Goal: Task Accomplishment & Management: Use online tool/utility

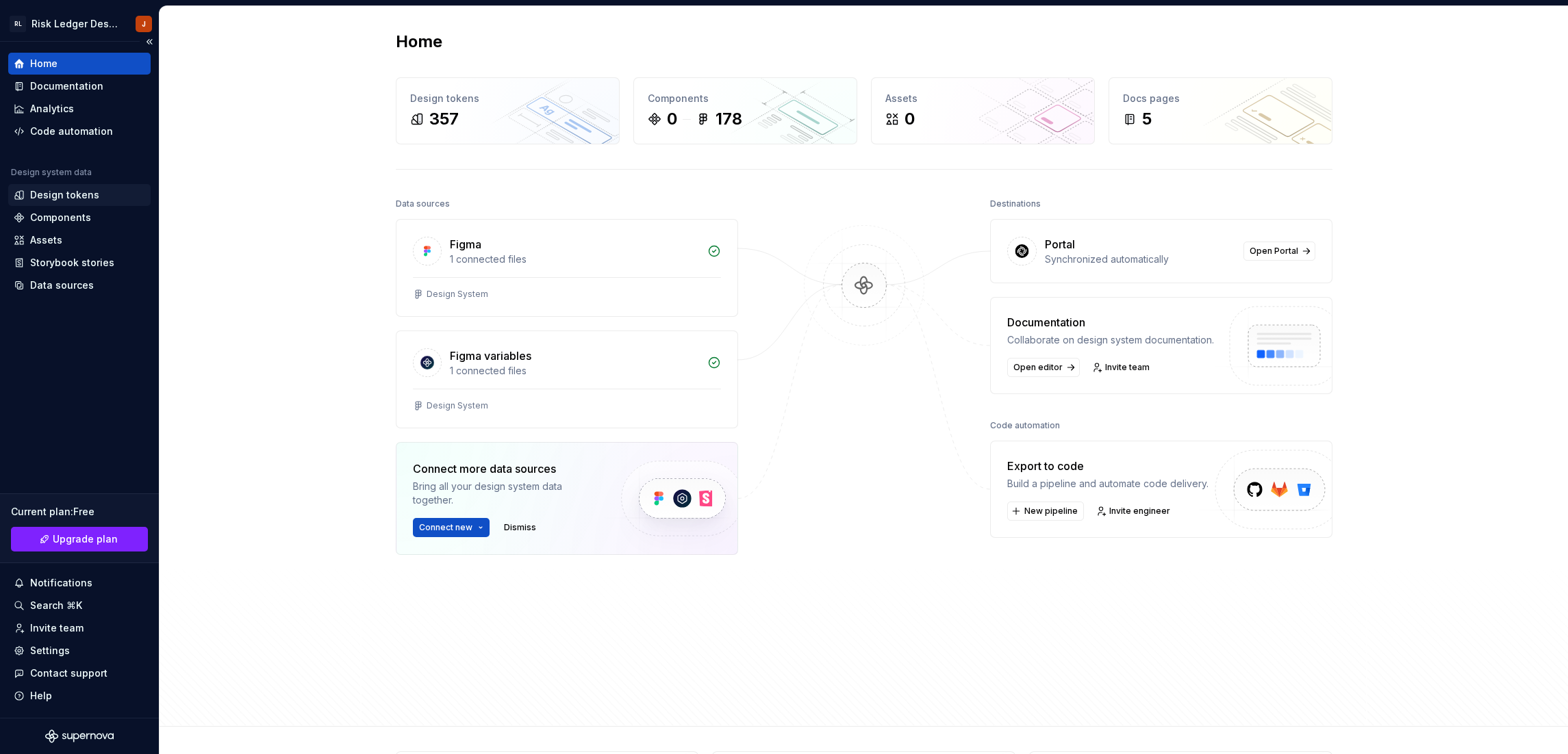
click at [70, 201] on div "Design tokens" at bounding box center [64, 194] width 69 height 14
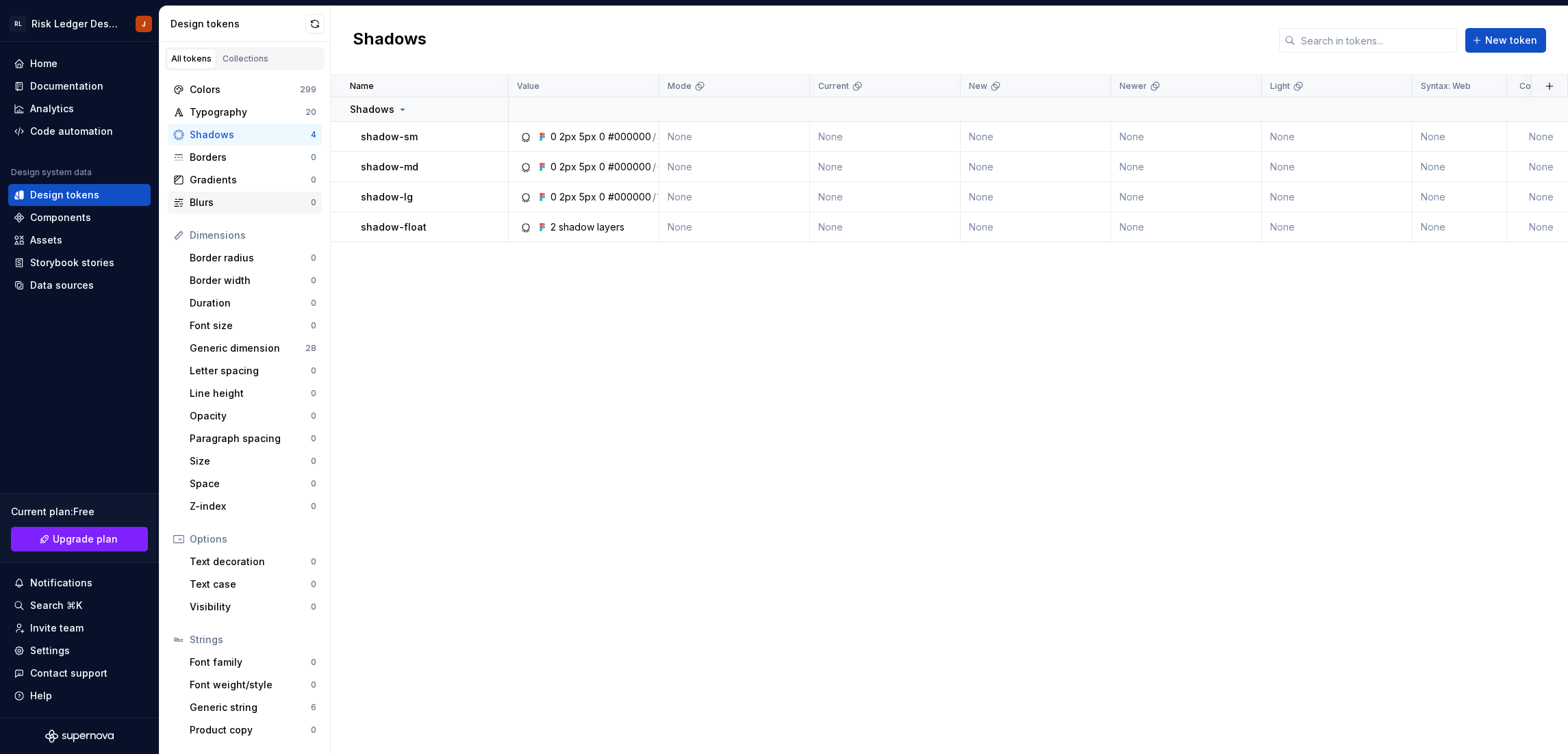
click at [253, 194] on div "Blurs 0" at bounding box center [244, 203] width 154 height 22
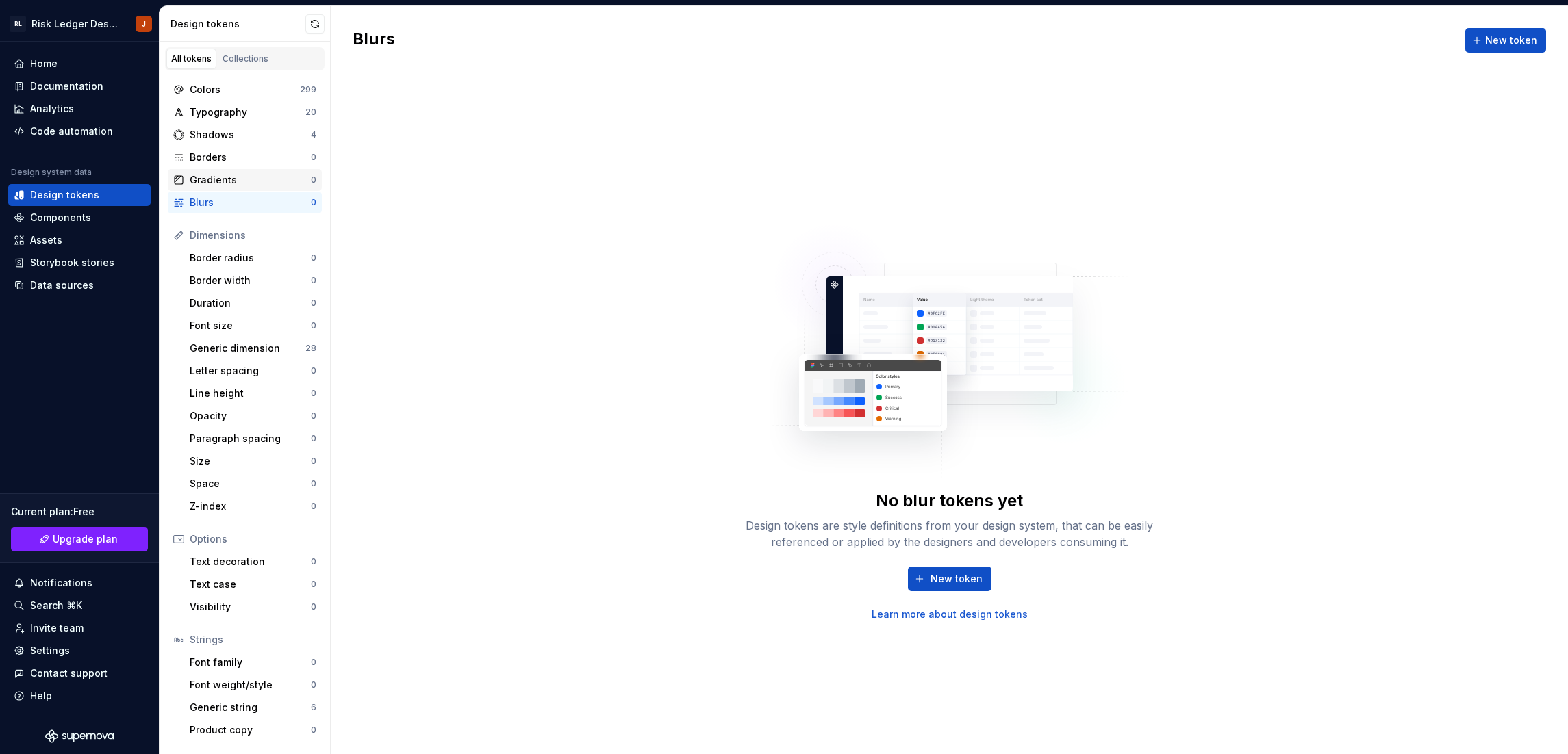
click at [252, 184] on div "Gradients" at bounding box center [250, 180] width 121 height 14
click at [254, 130] on div "Shadows" at bounding box center [250, 134] width 121 height 14
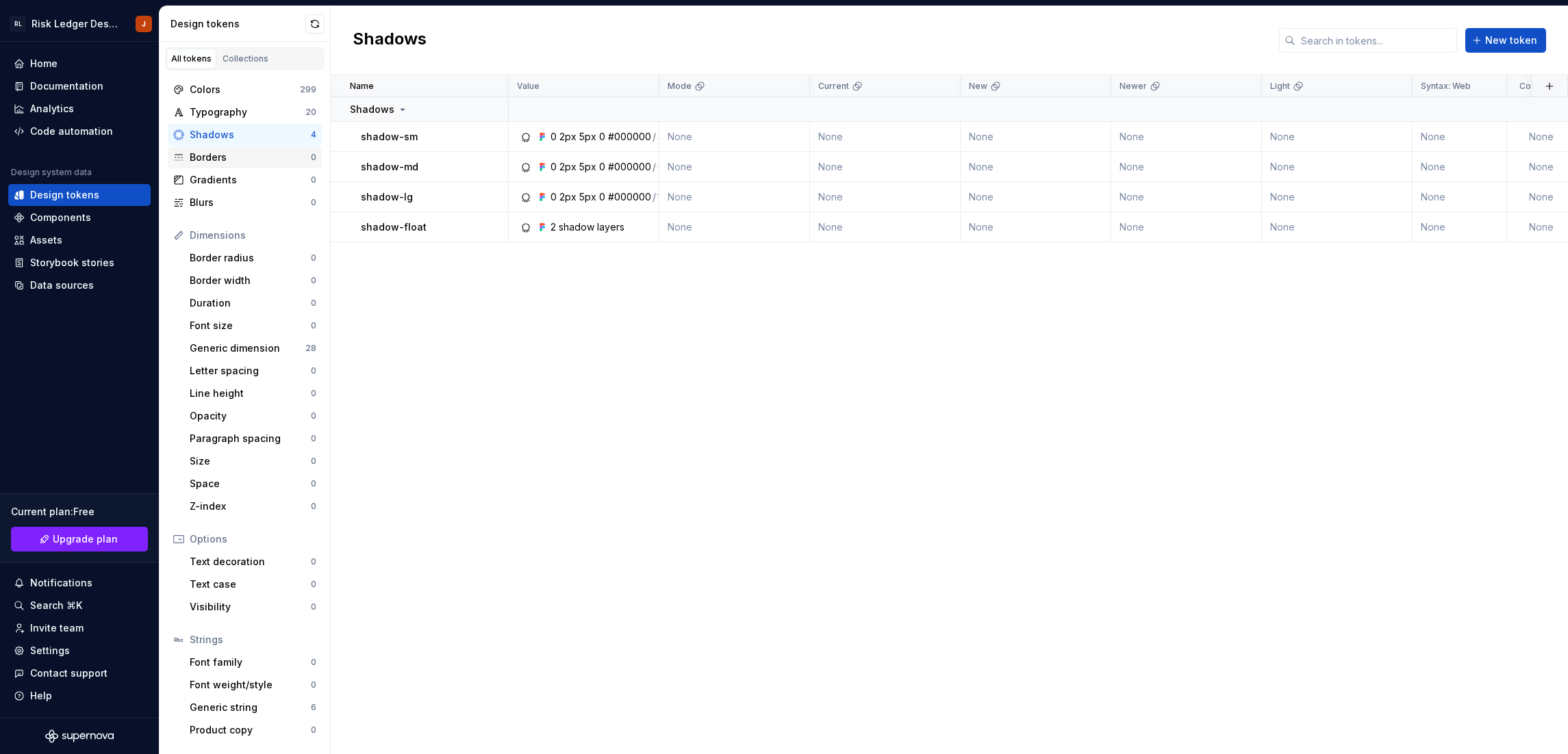
click at [239, 152] on div "Borders" at bounding box center [250, 157] width 121 height 14
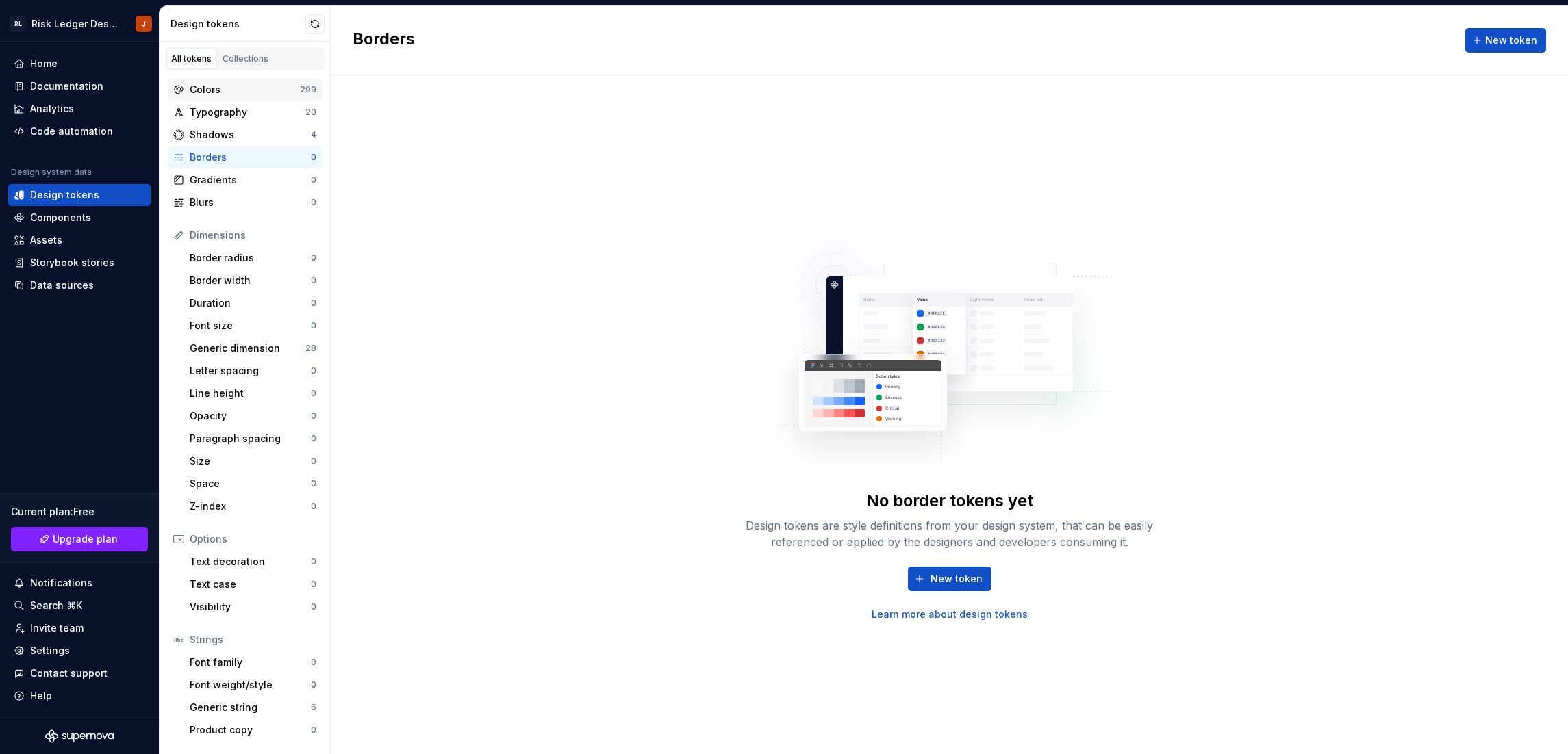
click at [248, 94] on div "Colors" at bounding box center [244, 89] width 110 height 14
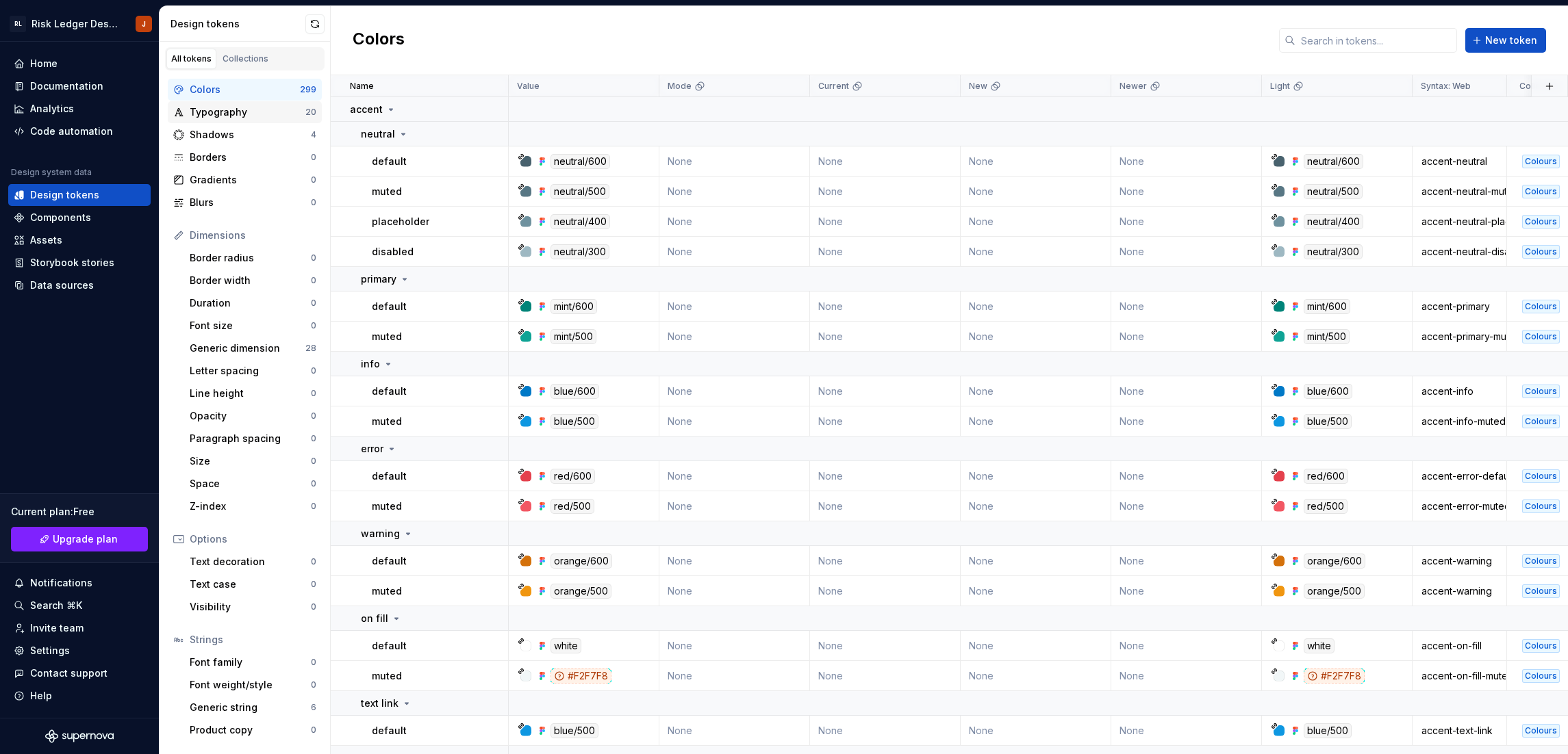
click at [245, 113] on div "Typography" at bounding box center [247, 112] width 116 height 14
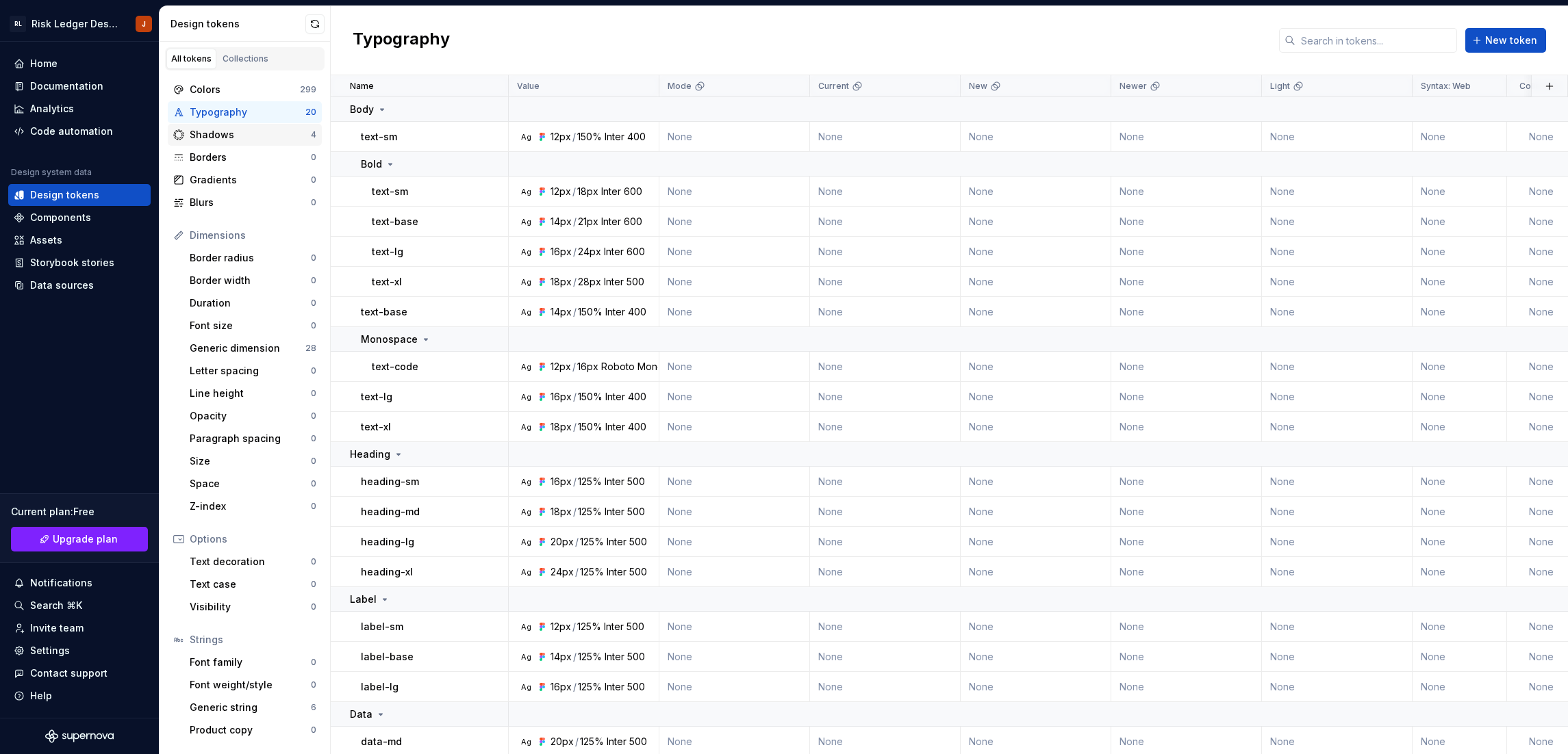
click at [240, 135] on div "Shadows" at bounding box center [250, 134] width 121 height 14
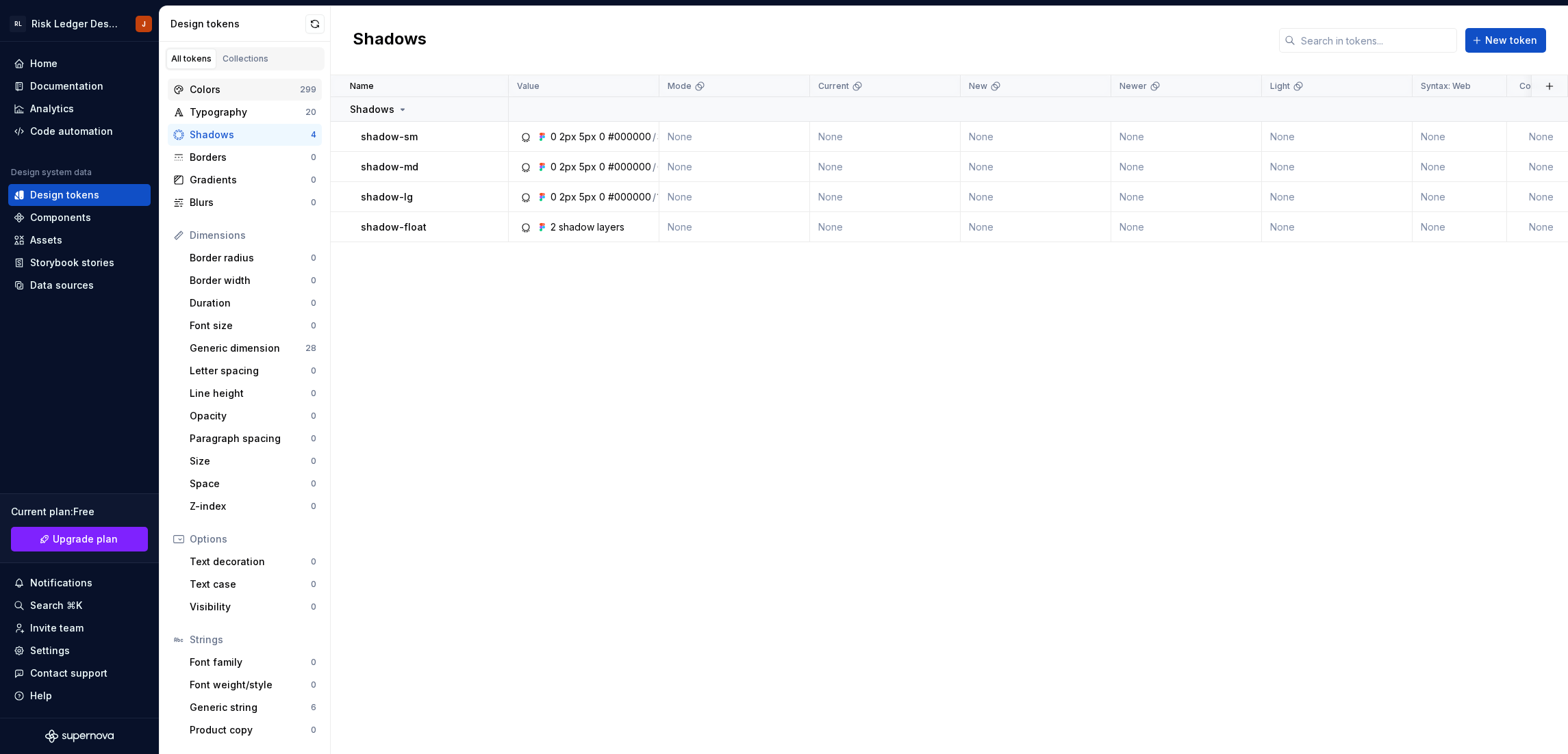
click at [247, 99] on div "Colors 299" at bounding box center [244, 89] width 154 height 22
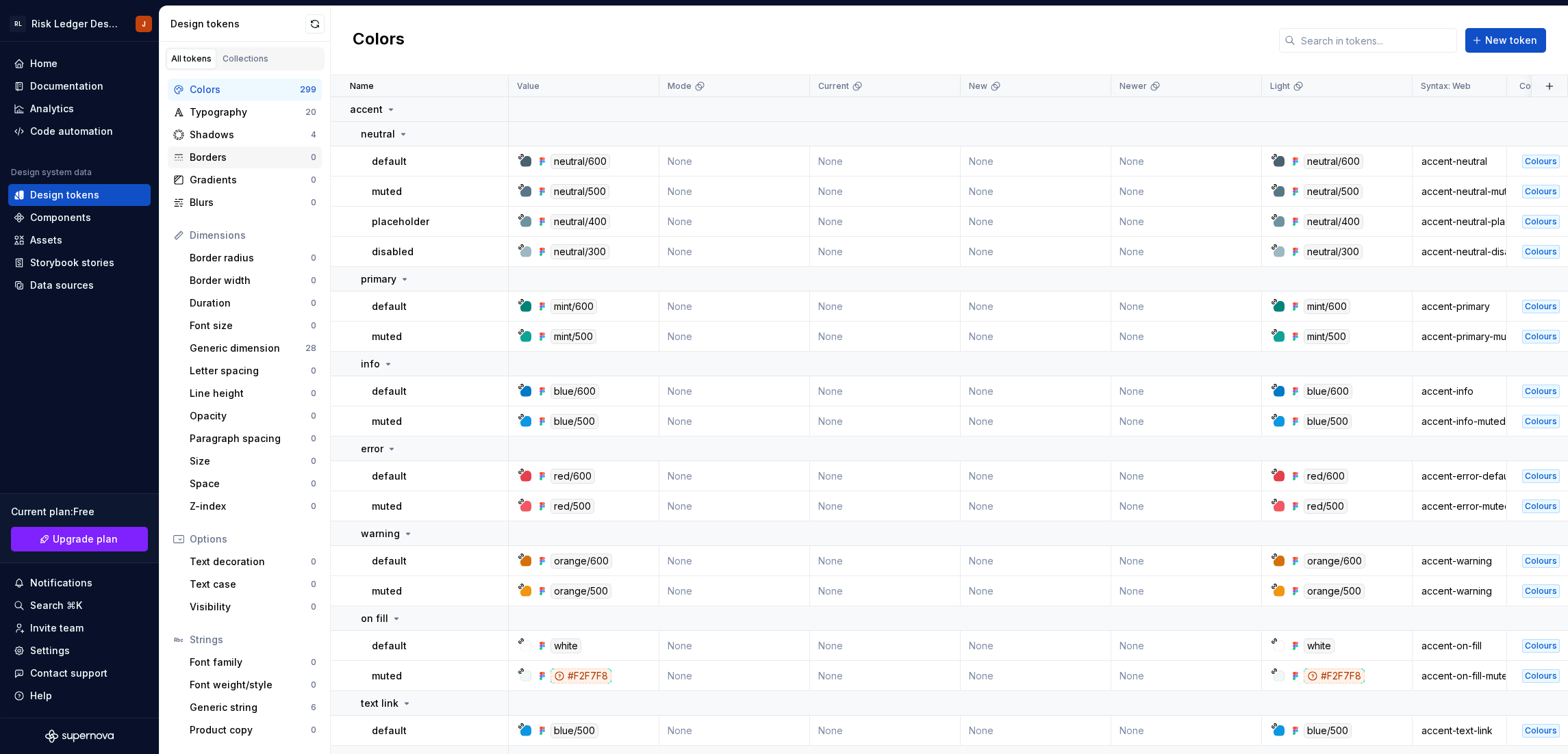
click at [231, 162] on div "Borders" at bounding box center [250, 157] width 121 height 14
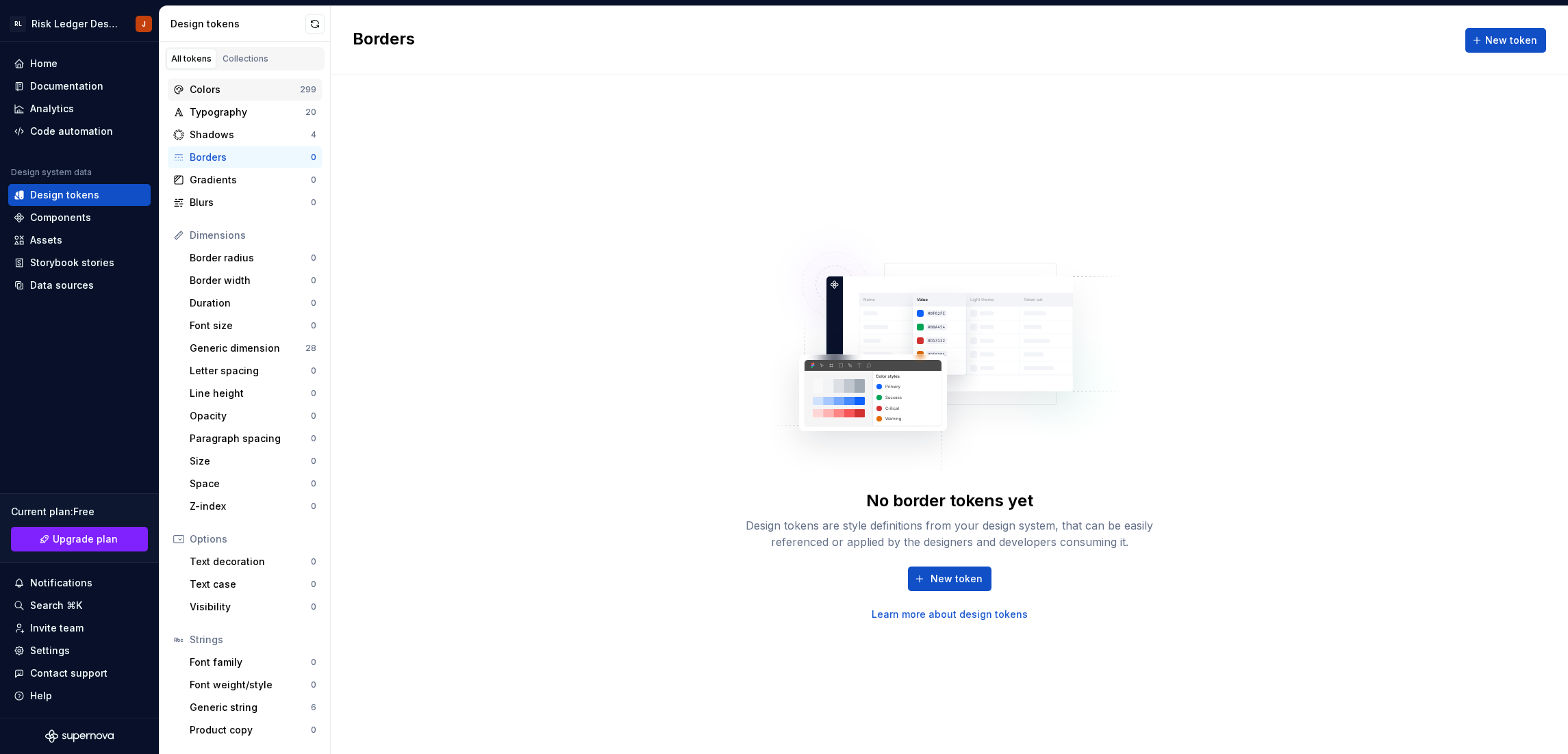
click at [240, 92] on div "Colors" at bounding box center [244, 89] width 110 height 14
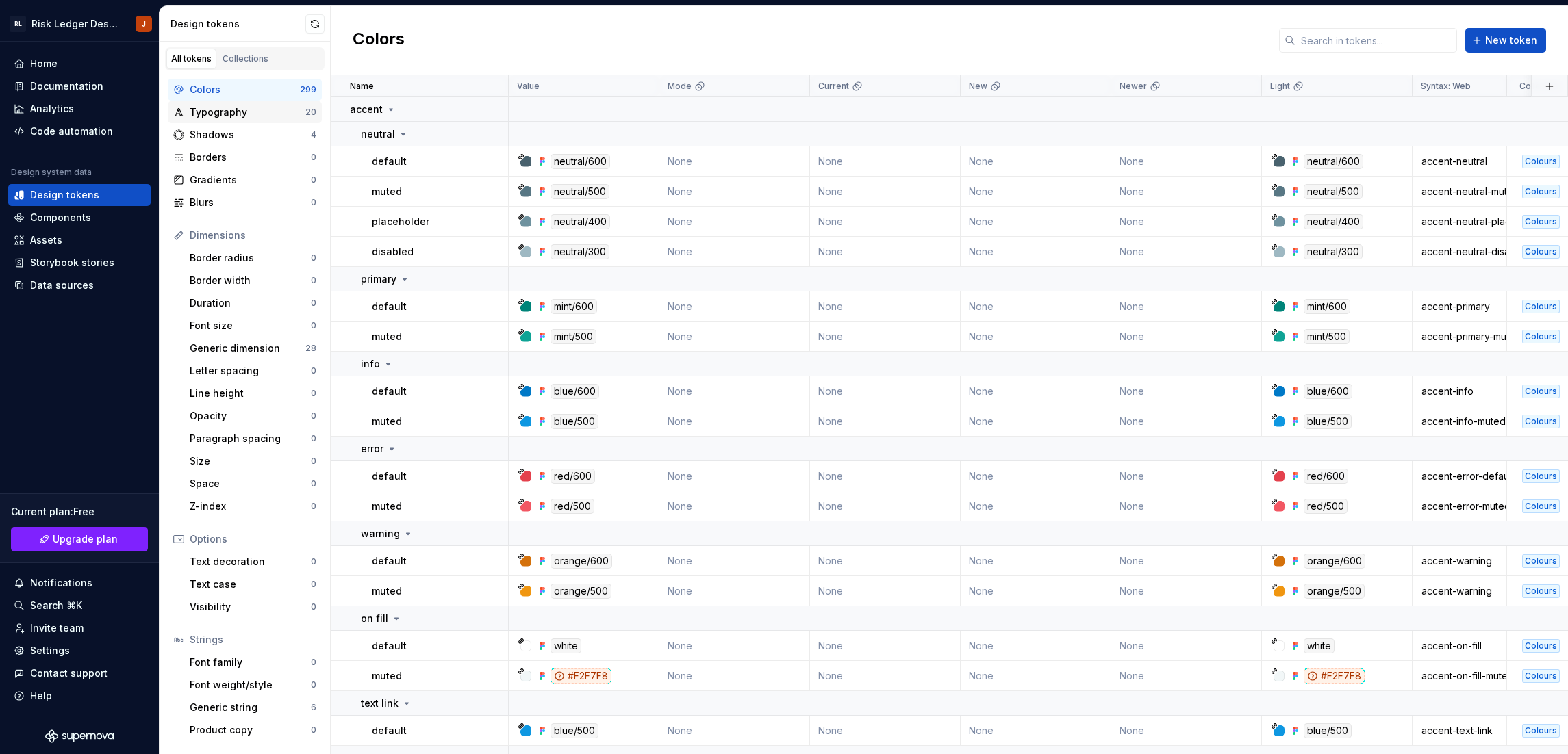
click at [235, 120] on div "Typography 20" at bounding box center [244, 112] width 154 height 22
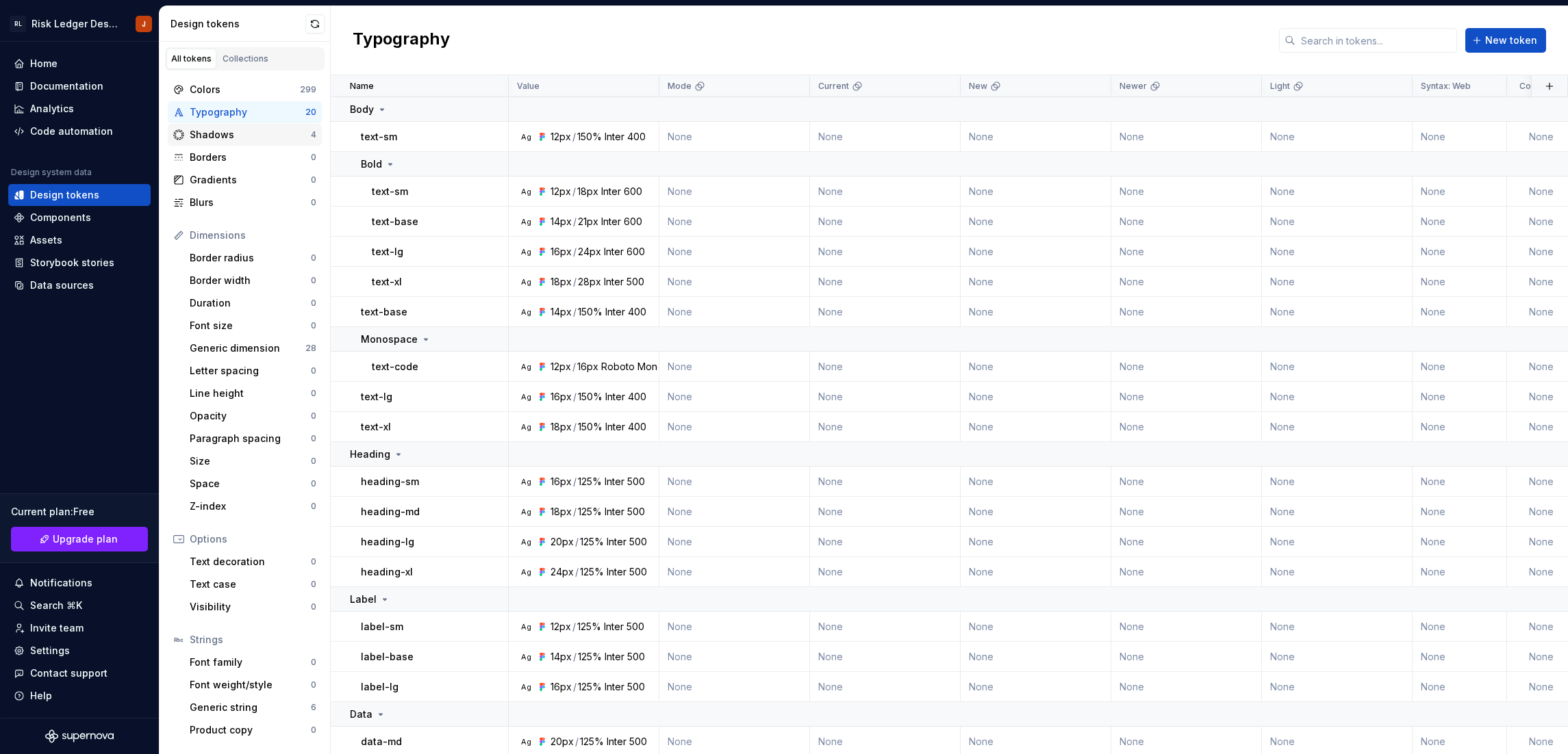
click at [231, 132] on div "Shadows" at bounding box center [250, 134] width 121 height 14
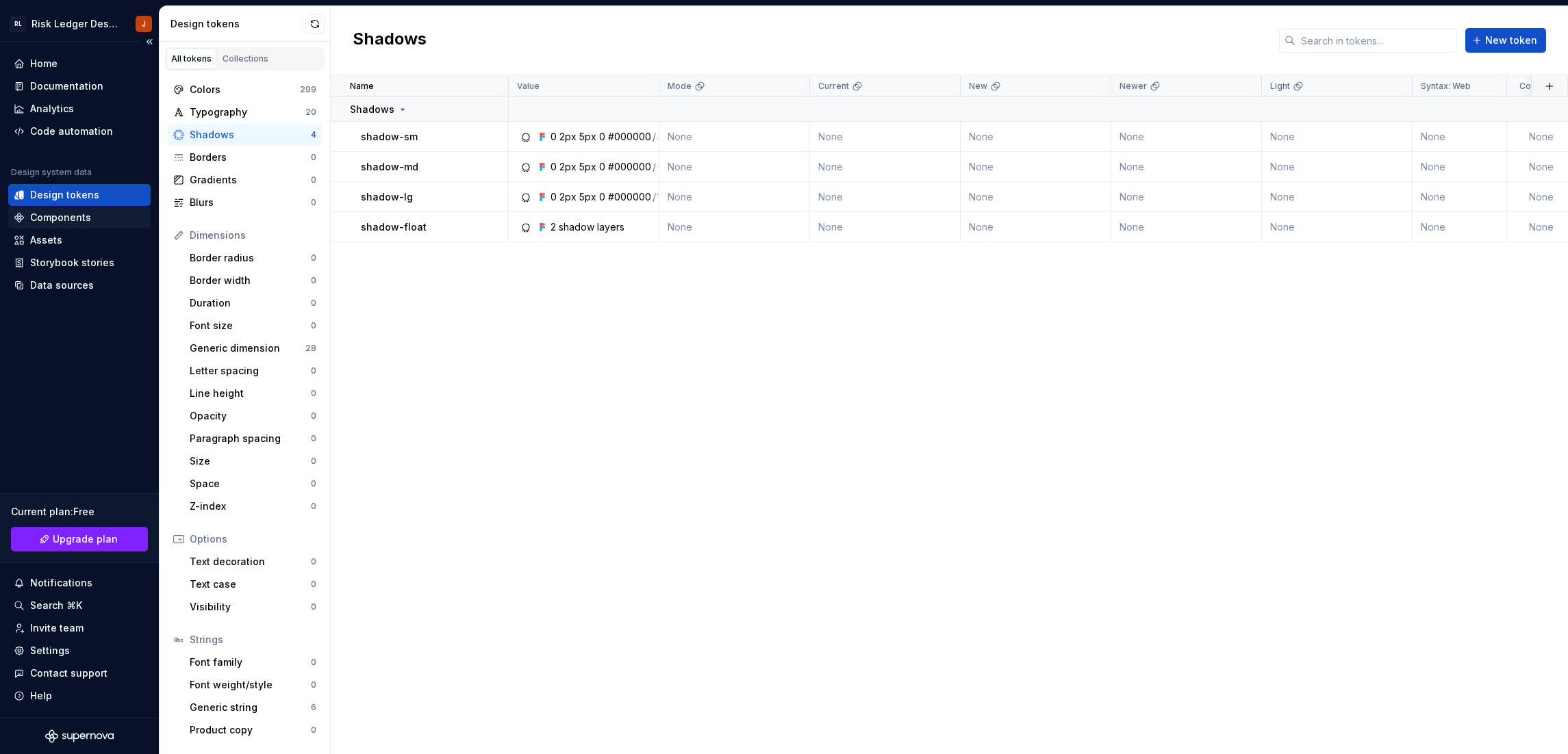
click at [80, 217] on div "Components" at bounding box center [60, 217] width 61 height 14
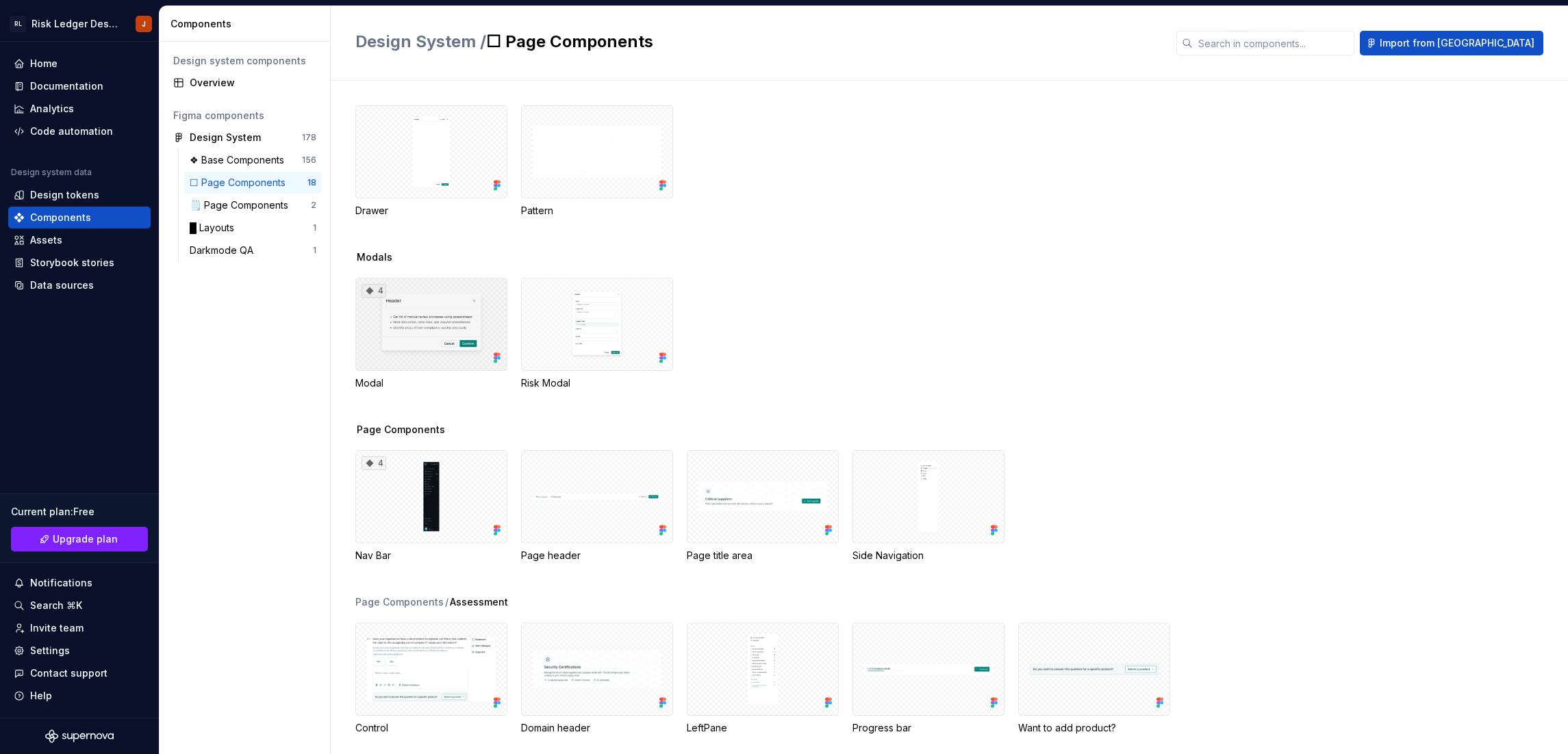
click at [423, 310] on div "4" at bounding box center [431, 325] width 152 height 93
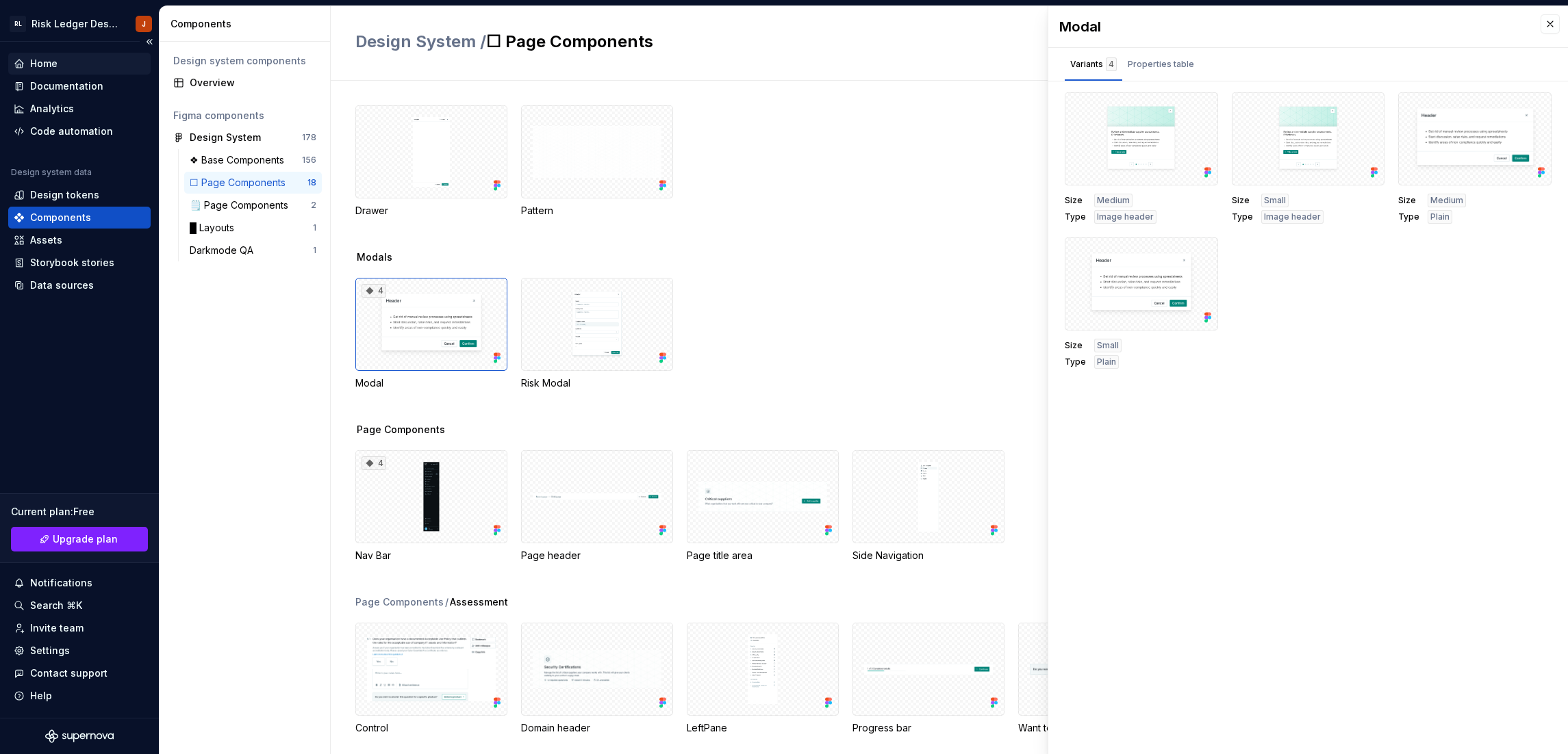
click at [50, 63] on div "Home" at bounding box center [44, 63] width 28 height 14
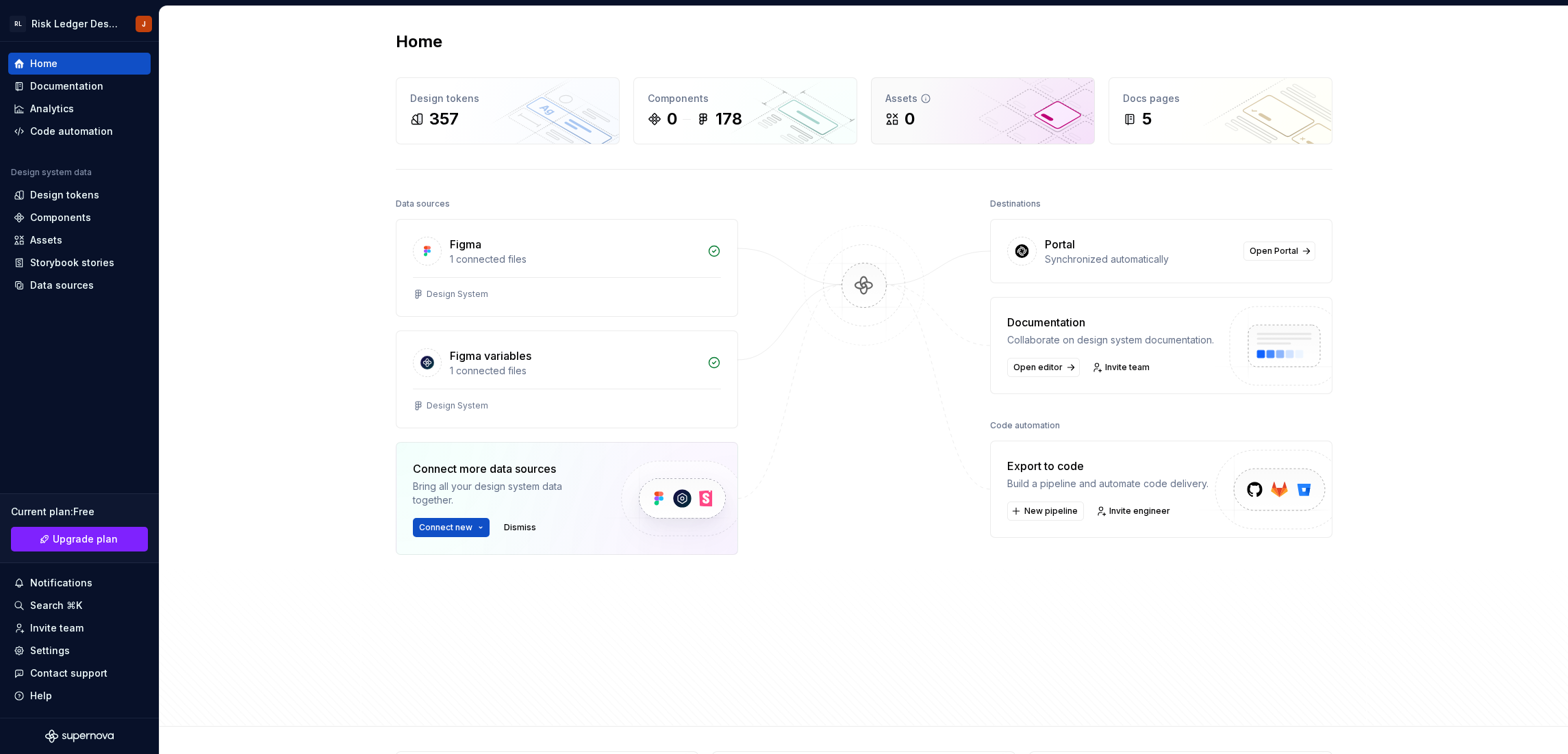
click at [949, 110] on div "0" at bounding box center [983, 119] width 195 height 22
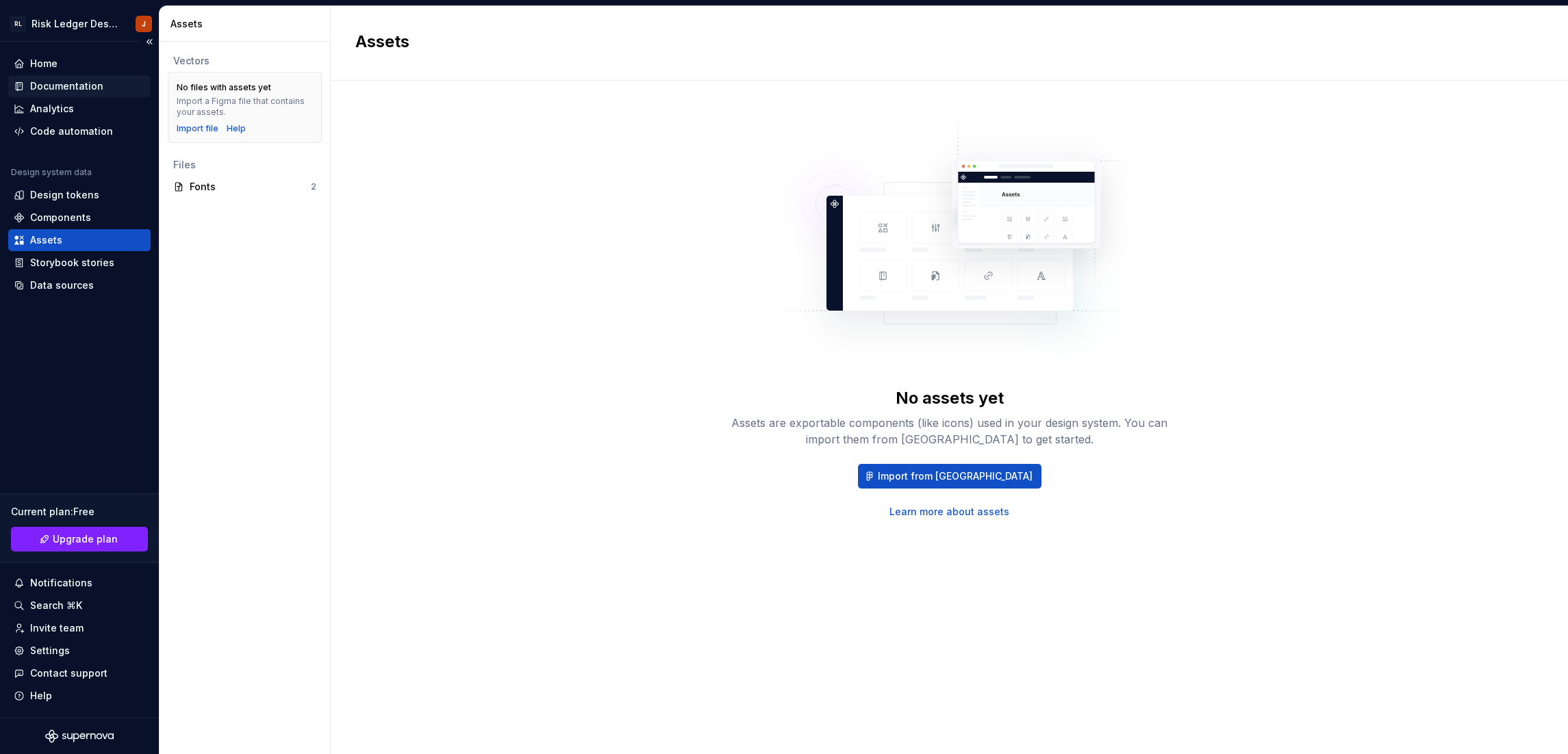
click at [71, 89] on div "Documentation" at bounding box center [67, 86] width 73 height 14
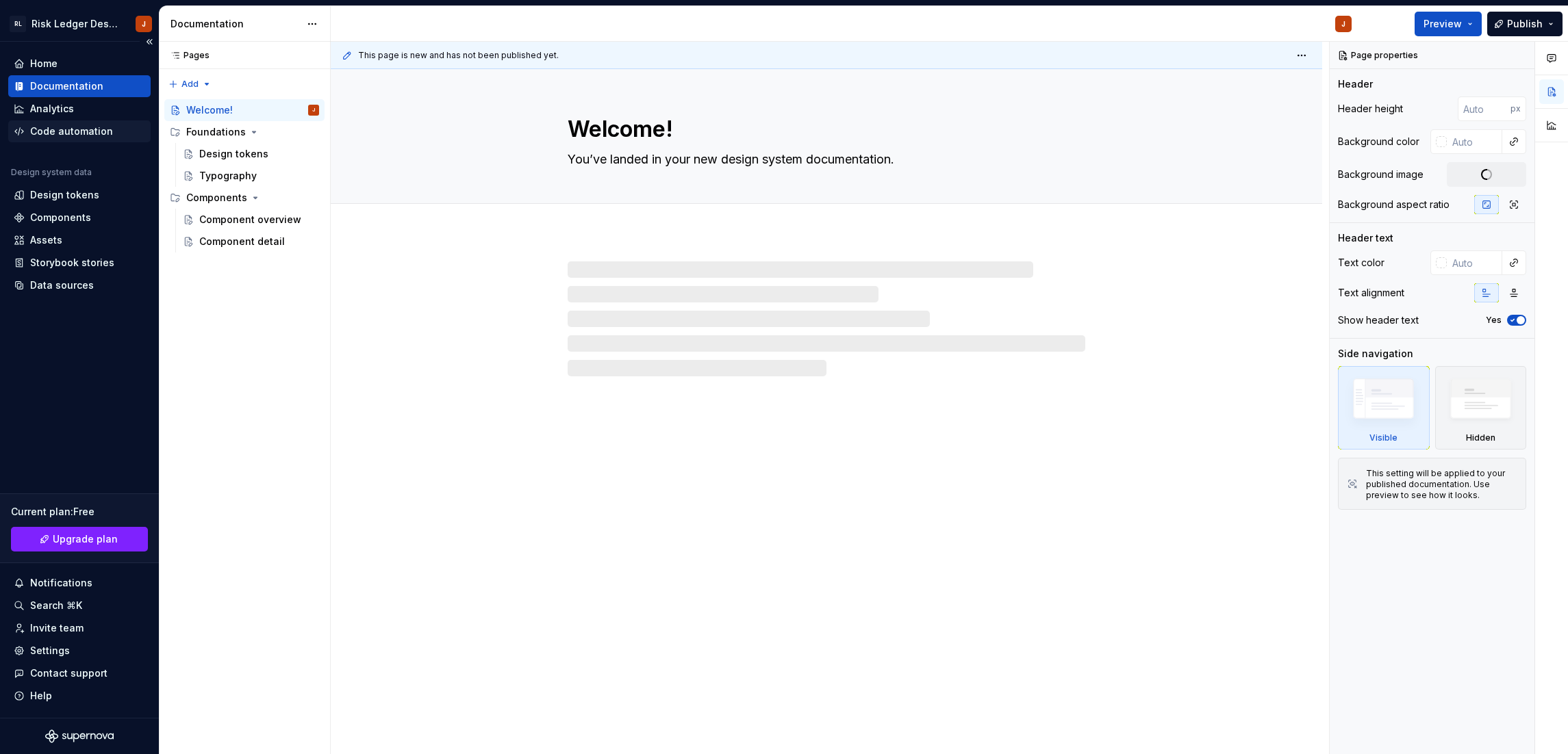
click at [67, 134] on div "Code automation" at bounding box center [72, 131] width 83 height 14
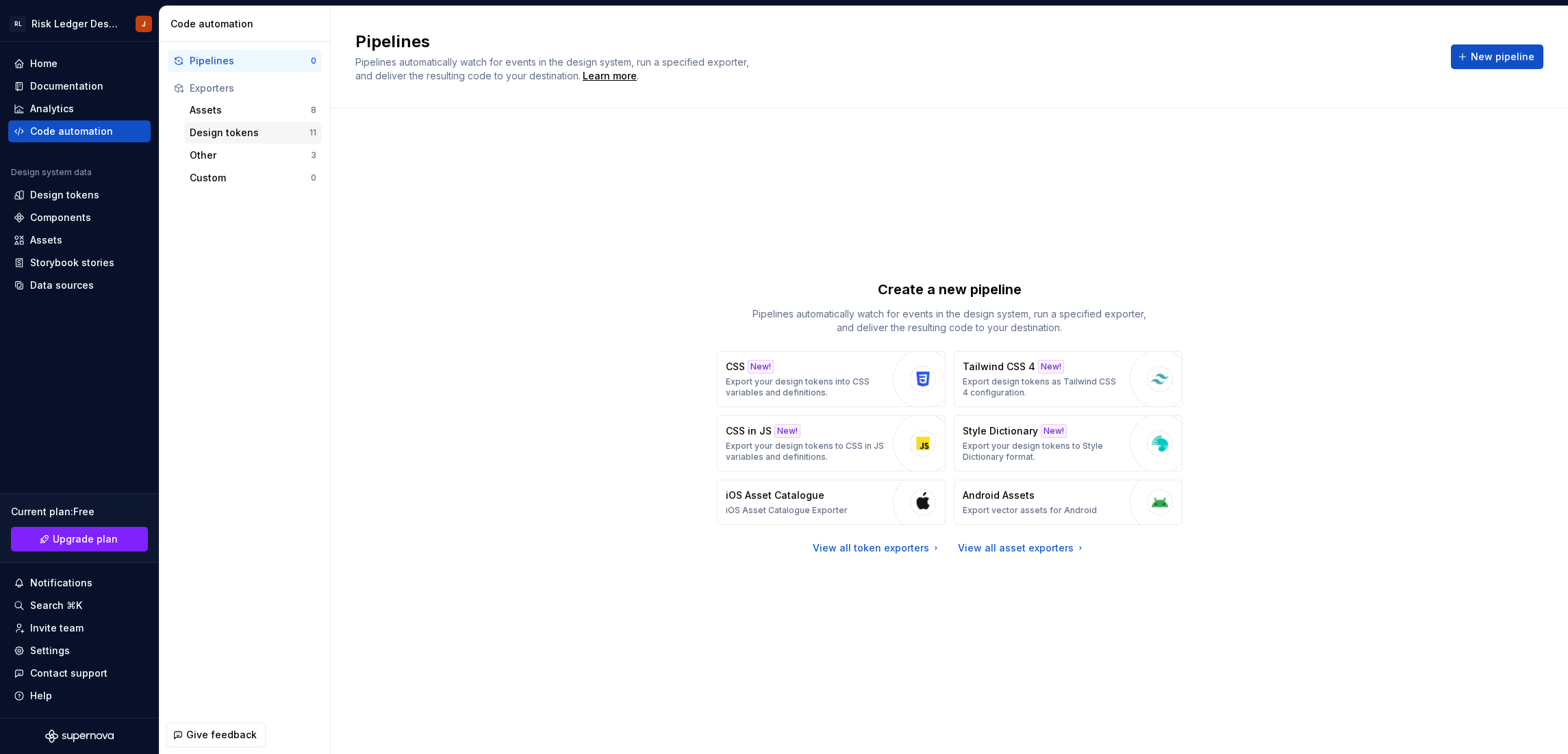
click at [220, 133] on div "Design tokens" at bounding box center [249, 133] width 120 height 14
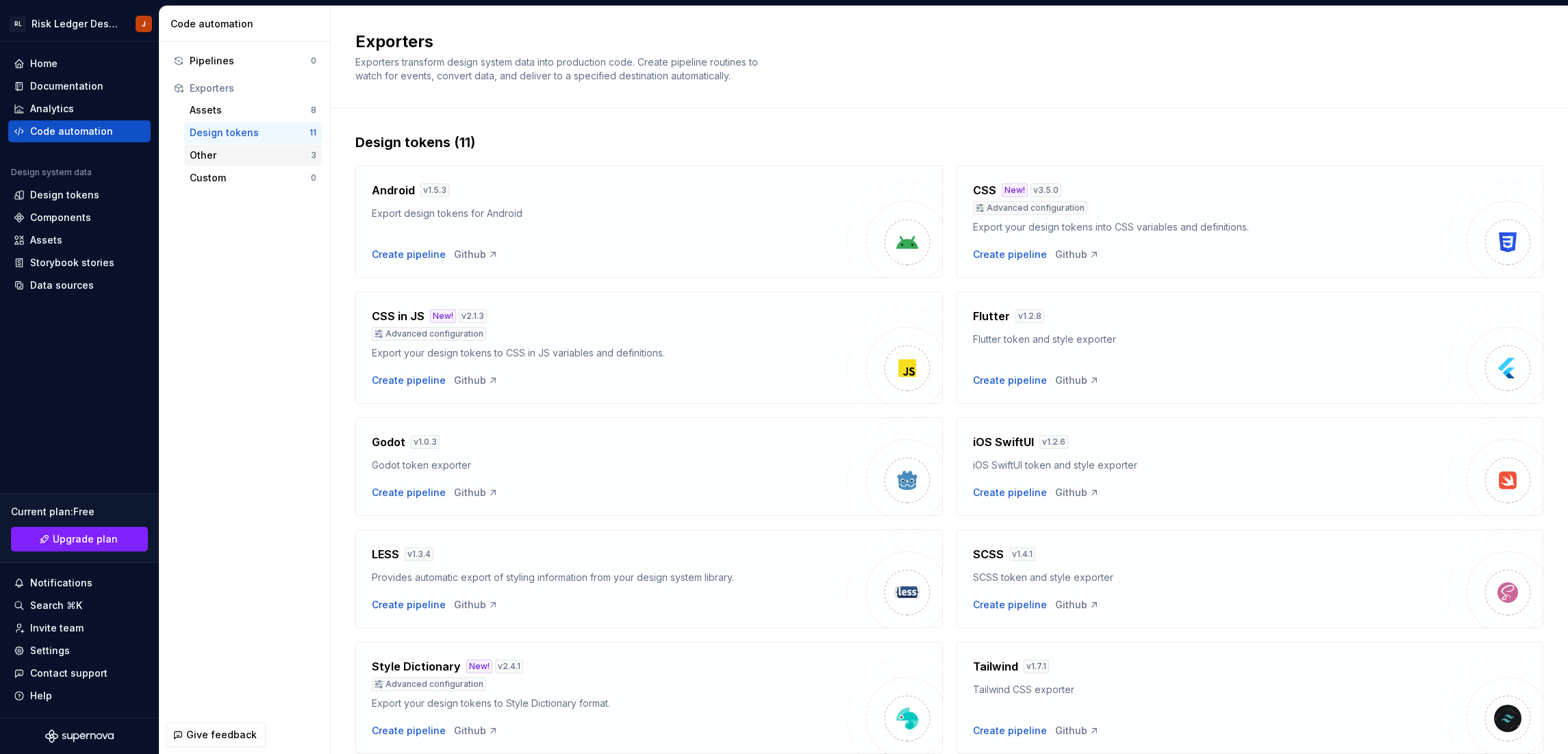
click at [221, 153] on div "Other" at bounding box center [250, 155] width 121 height 14
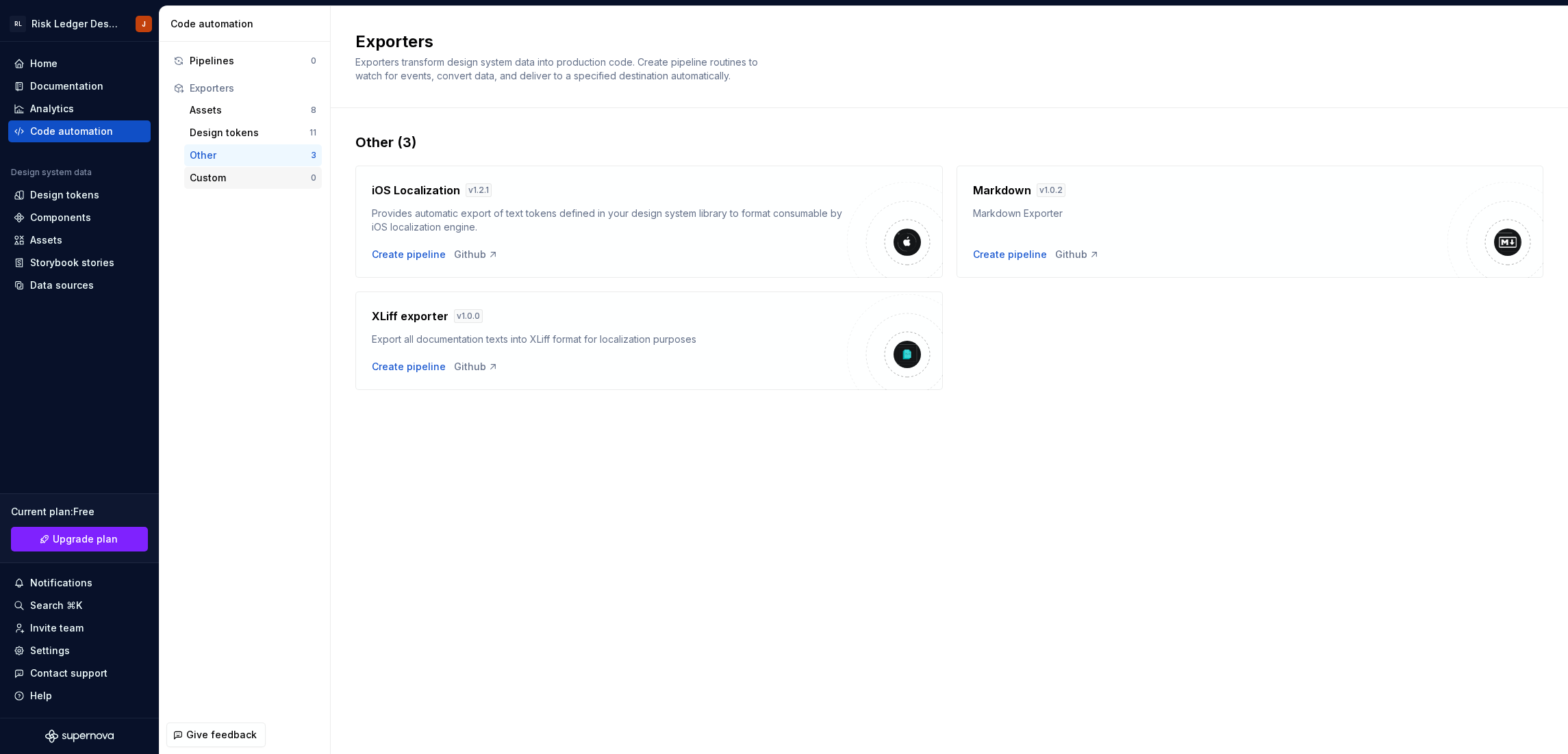
click at [216, 177] on div "Custom" at bounding box center [250, 177] width 121 height 14
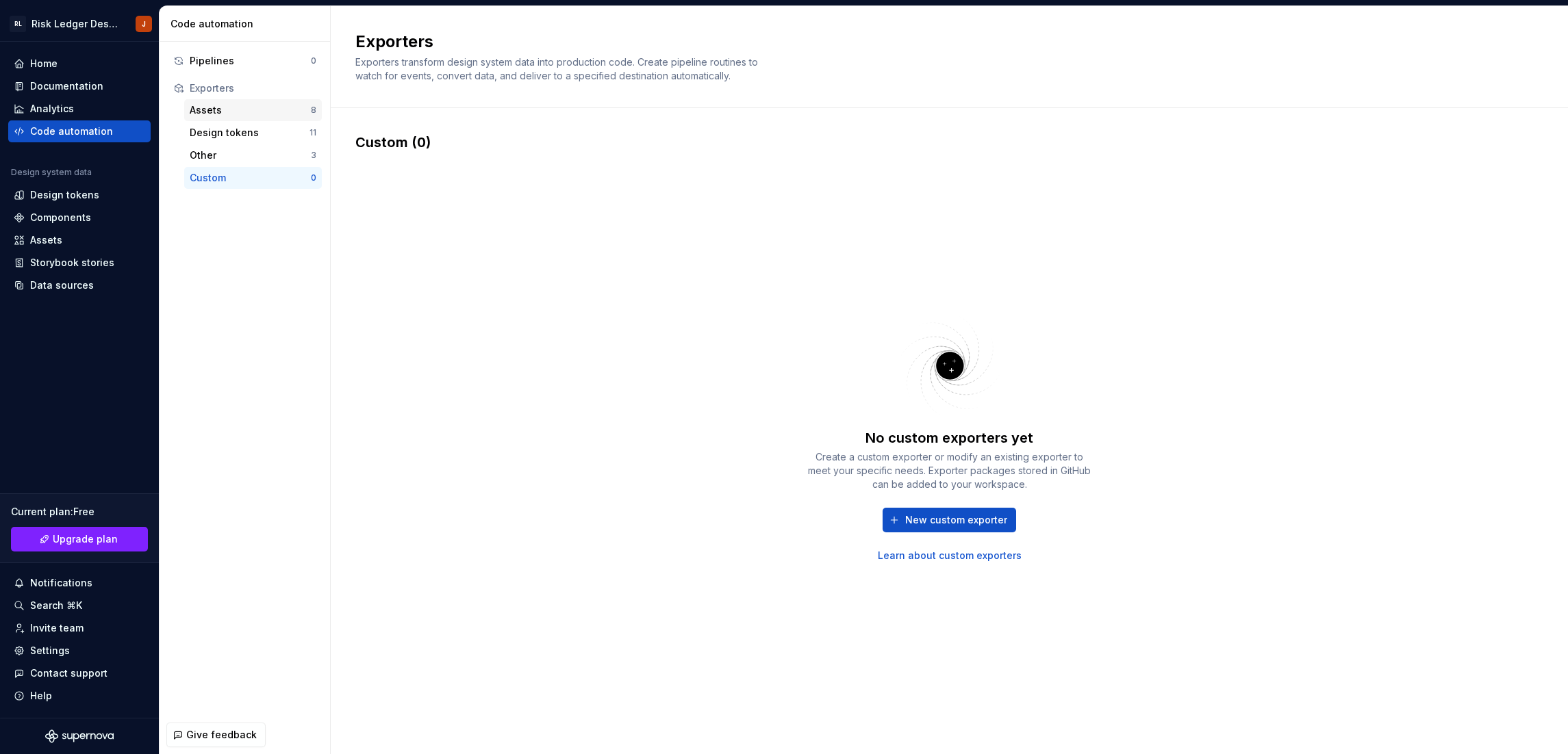
click at [207, 117] on div "Assets 8" at bounding box center [252, 110] width 138 height 22
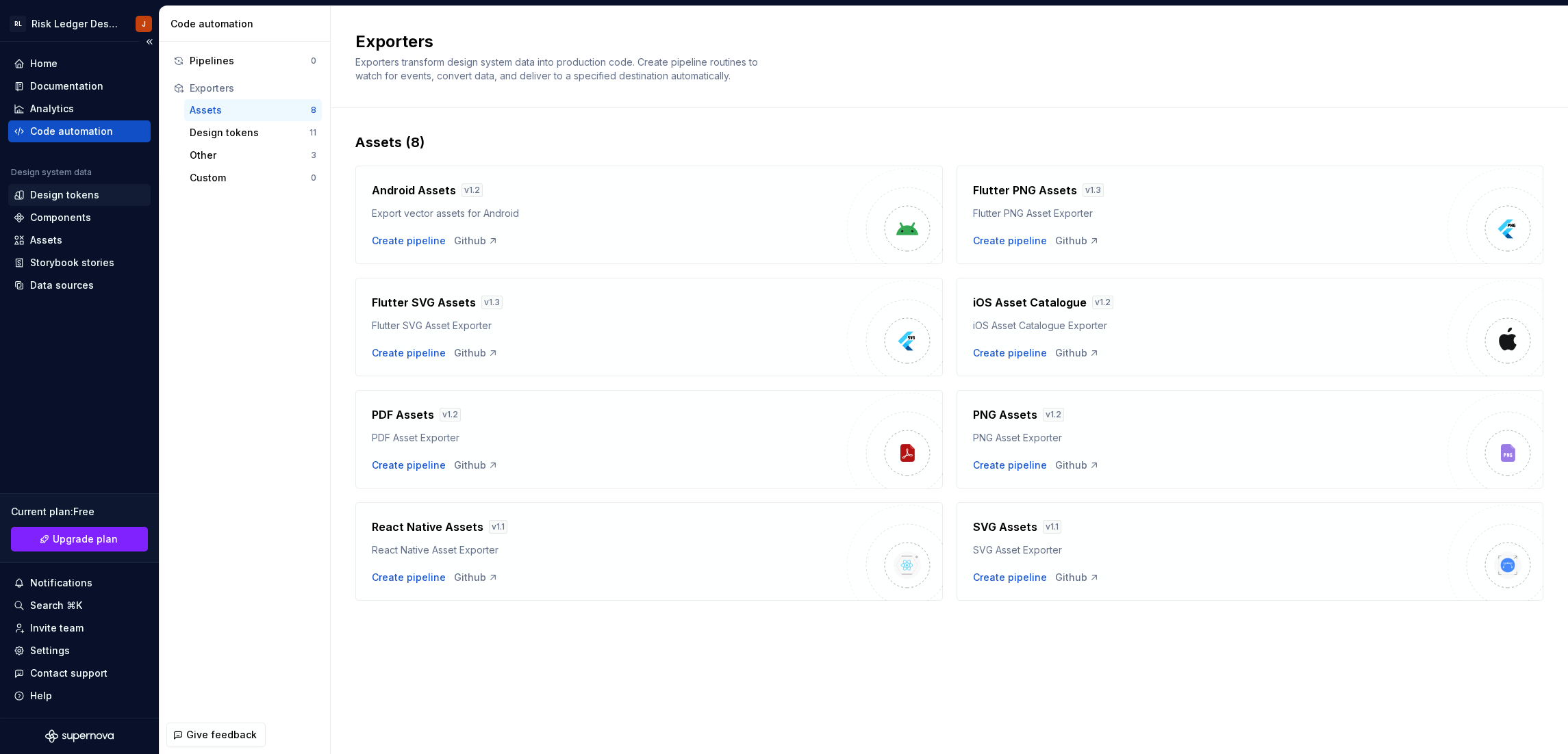
click at [84, 185] on div "Design tokens" at bounding box center [79, 194] width 142 height 22
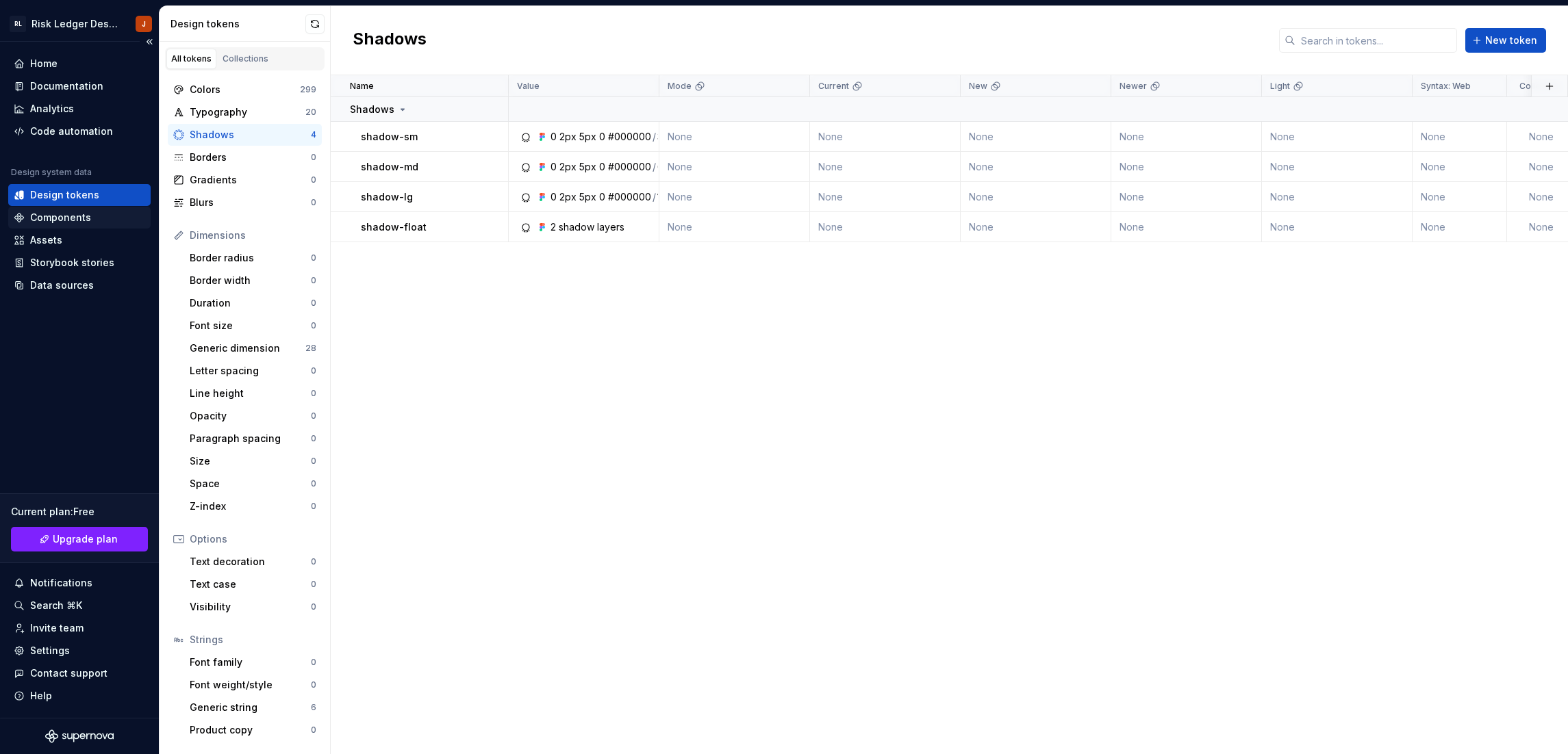
click at [72, 218] on div "Components" at bounding box center [60, 217] width 61 height 14
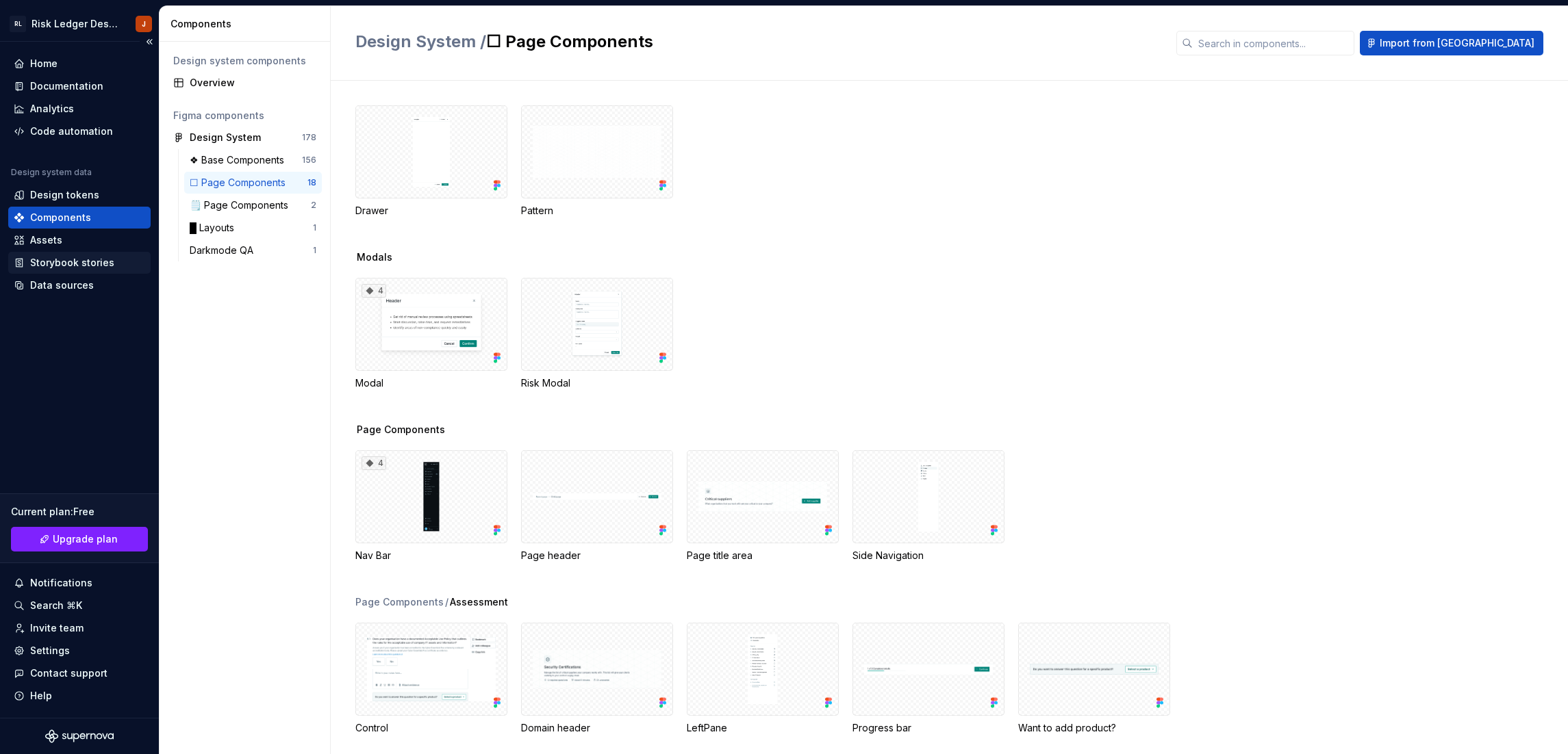
click at [86, 253] on div "Storybook stories" at bounding box center [79, 263] width 142 height 22
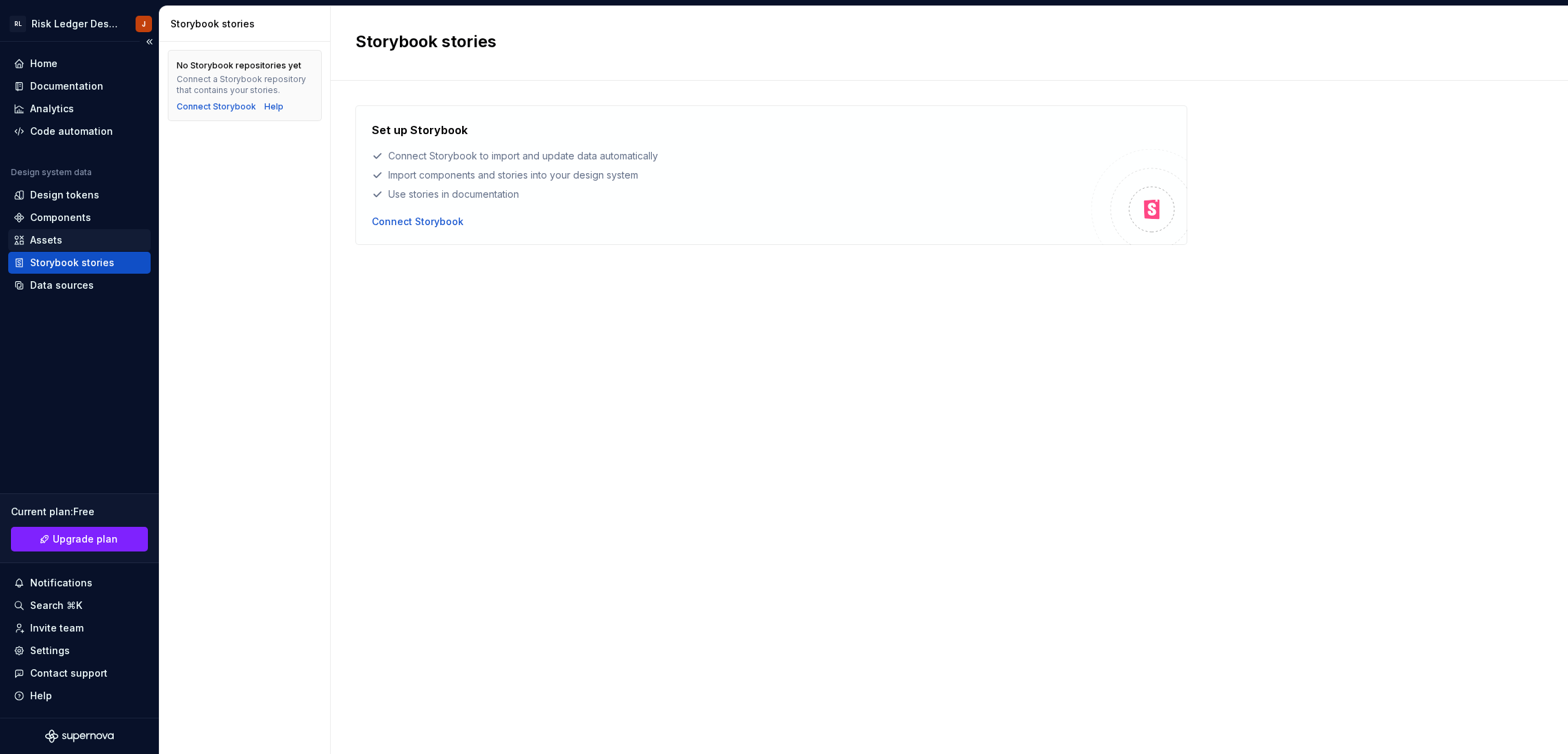
click at [89, 244] on div "Assets" at bounding box center [80, 240] width 132 height 14
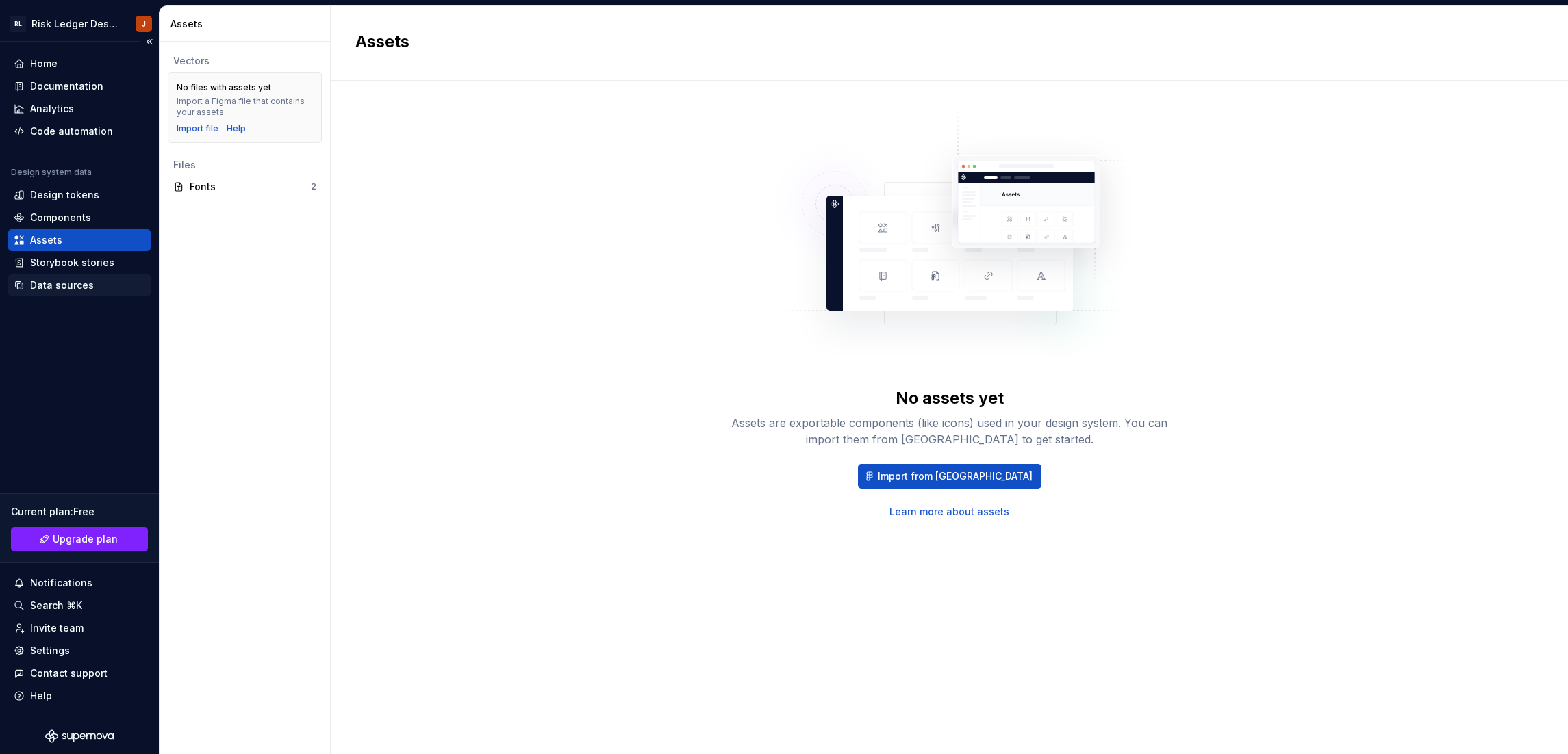
click at [89, 284] on div "Data sources" at bounding box center [62, 285] width 63 height 14
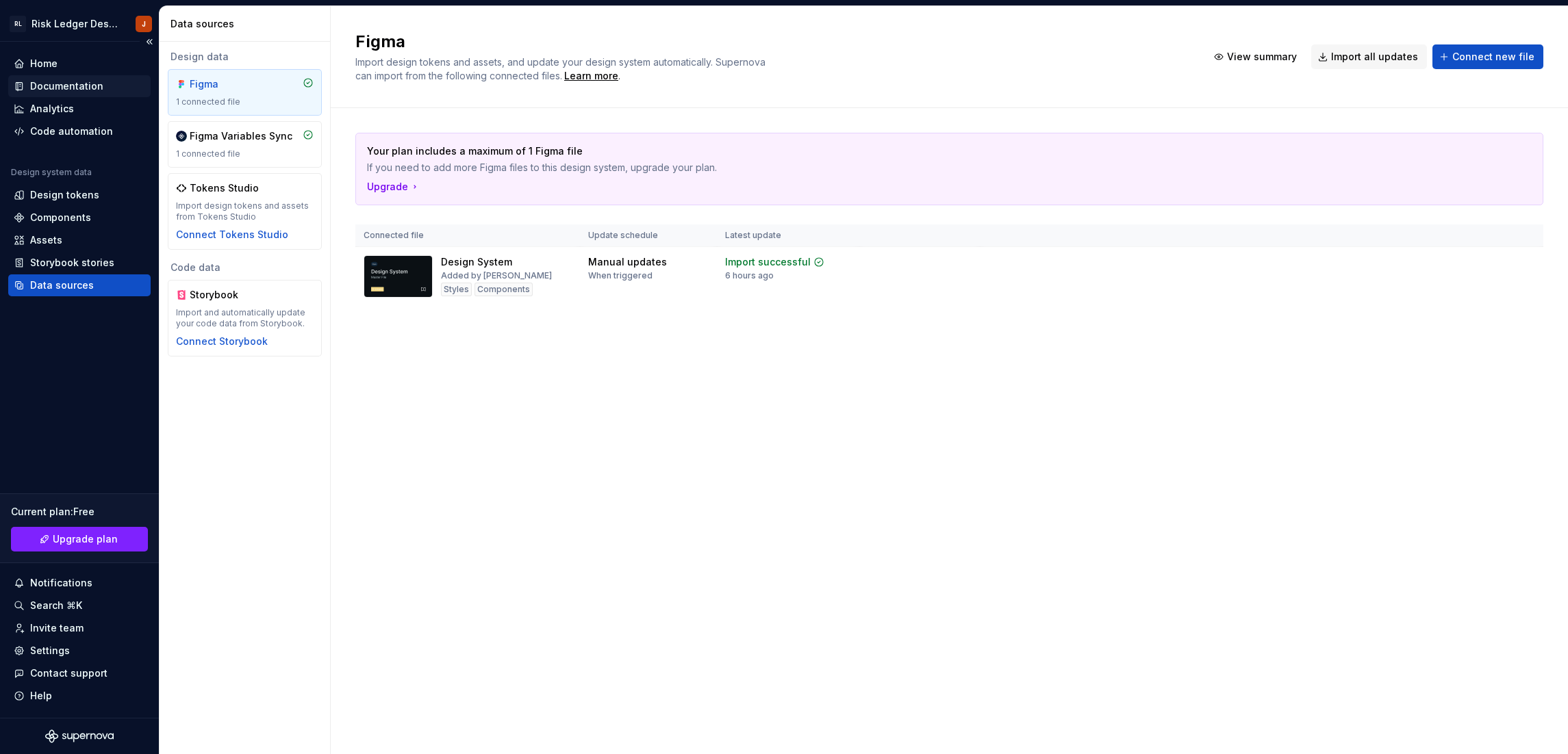
click at [104, 93] on div "Documentation" at bounding box center [79, 86] width 142 height 22
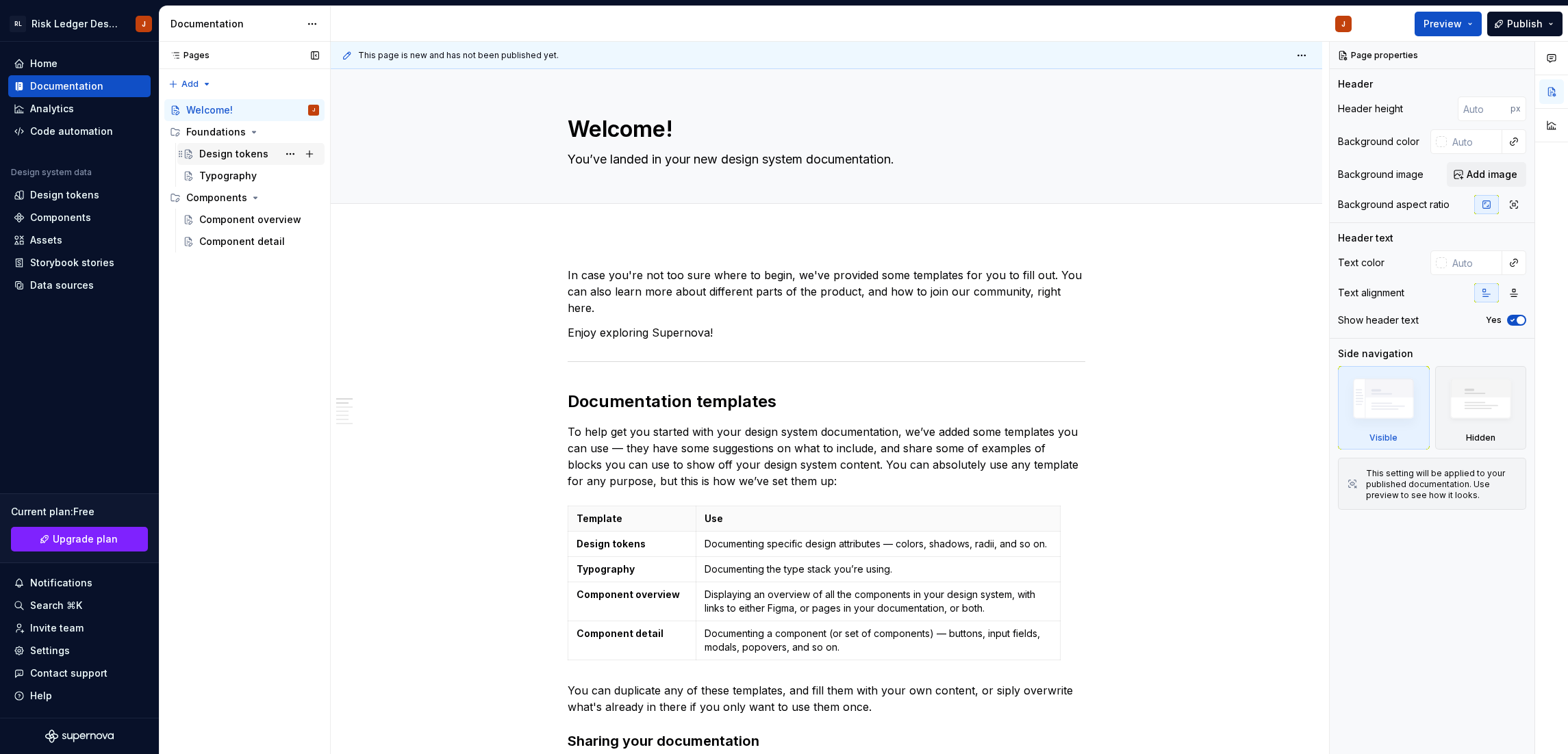
click at [222, 155] on div "Design tokens" at bounding box center [234, 154] width 69 height 14
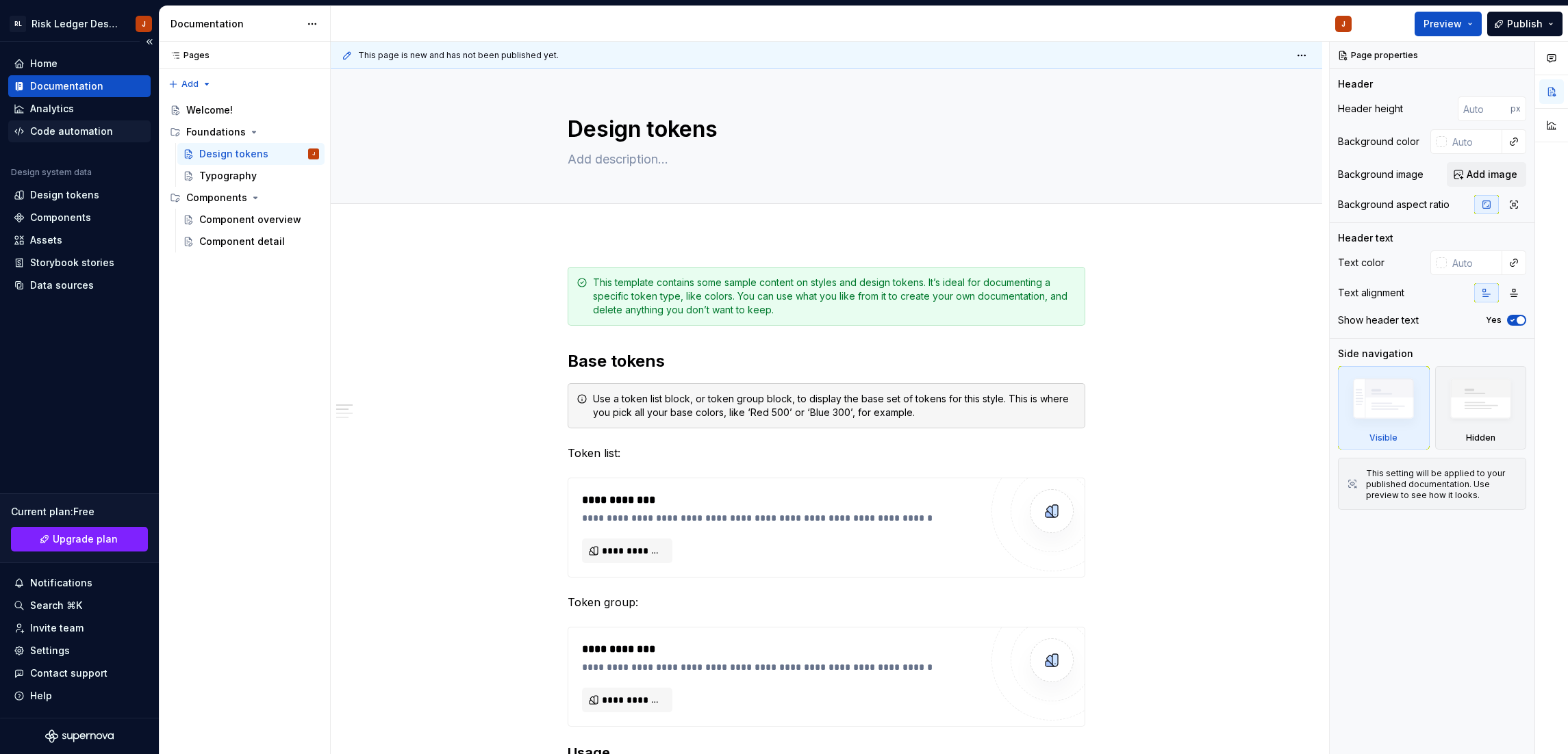
click at [57, 135] on div "Code automation" at bounding box center [72, 131] width 83 height 14
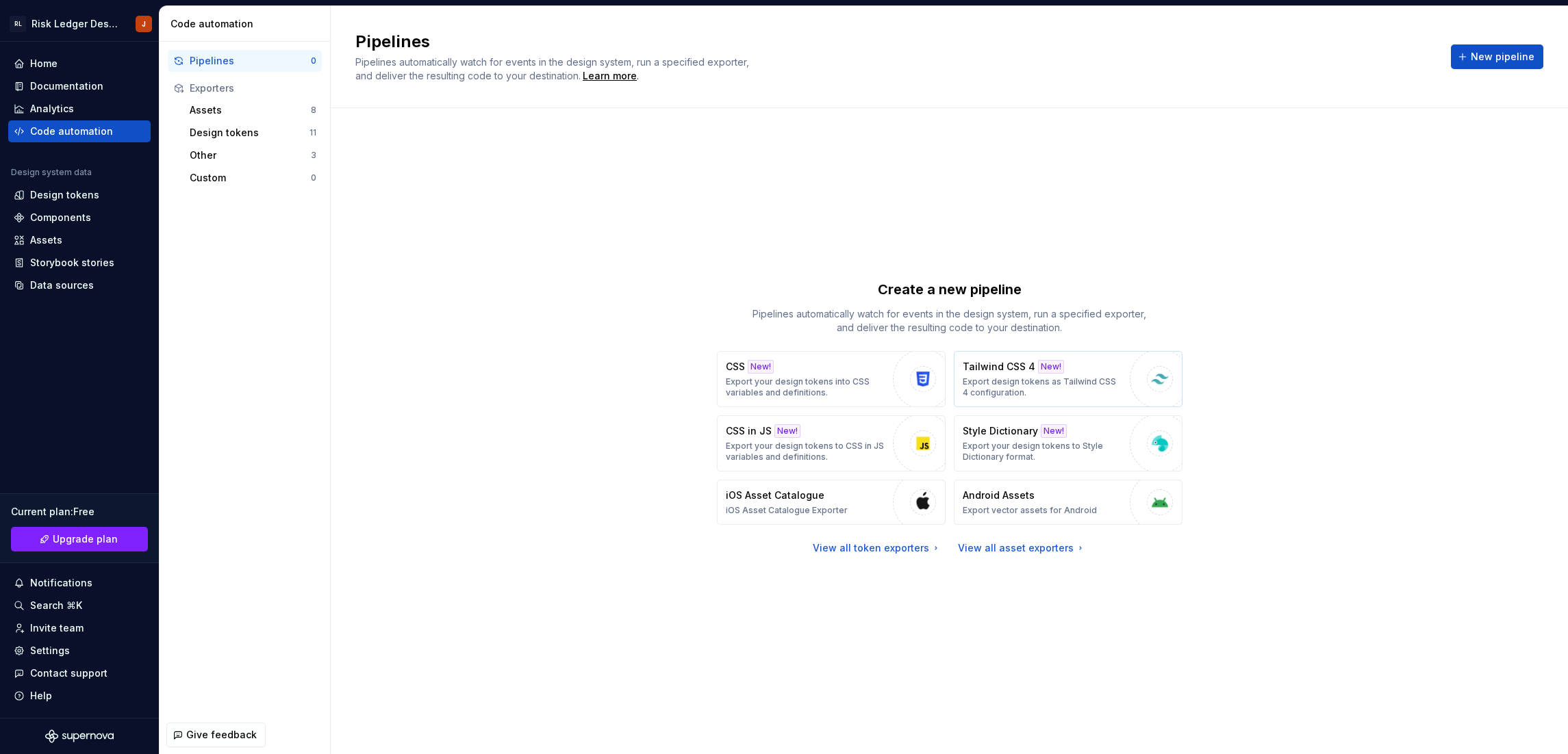
click at [1040, 386] on p "Export design tokens as Tailwind CSS 4 configuration." at bounding box center [1042, 387] width 160 height 22
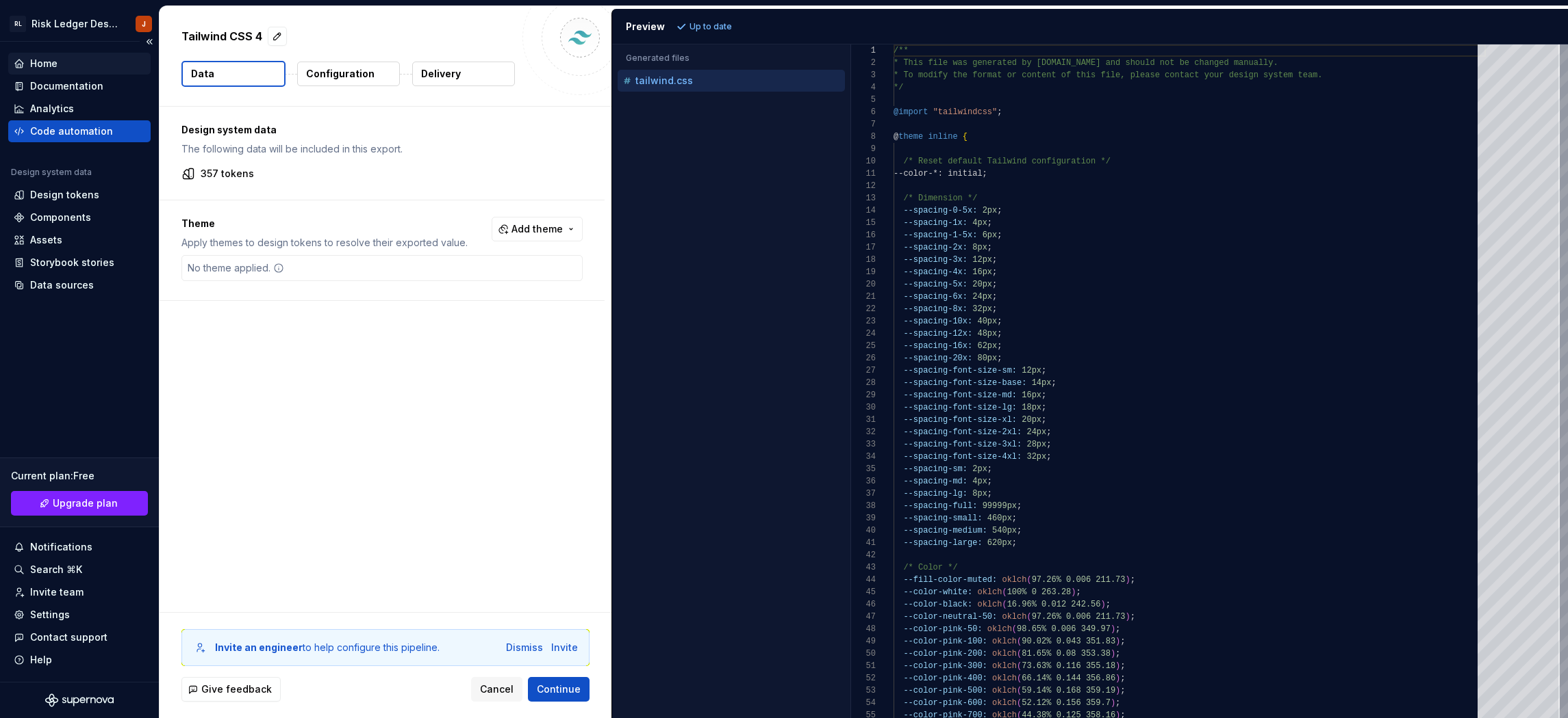
click at [41, 65] on div "Home" at bounding box center [44, 63] width 28 height 14
click at [34, 59] on div "Home" at bounding box center [44, 63] width 28 height 14
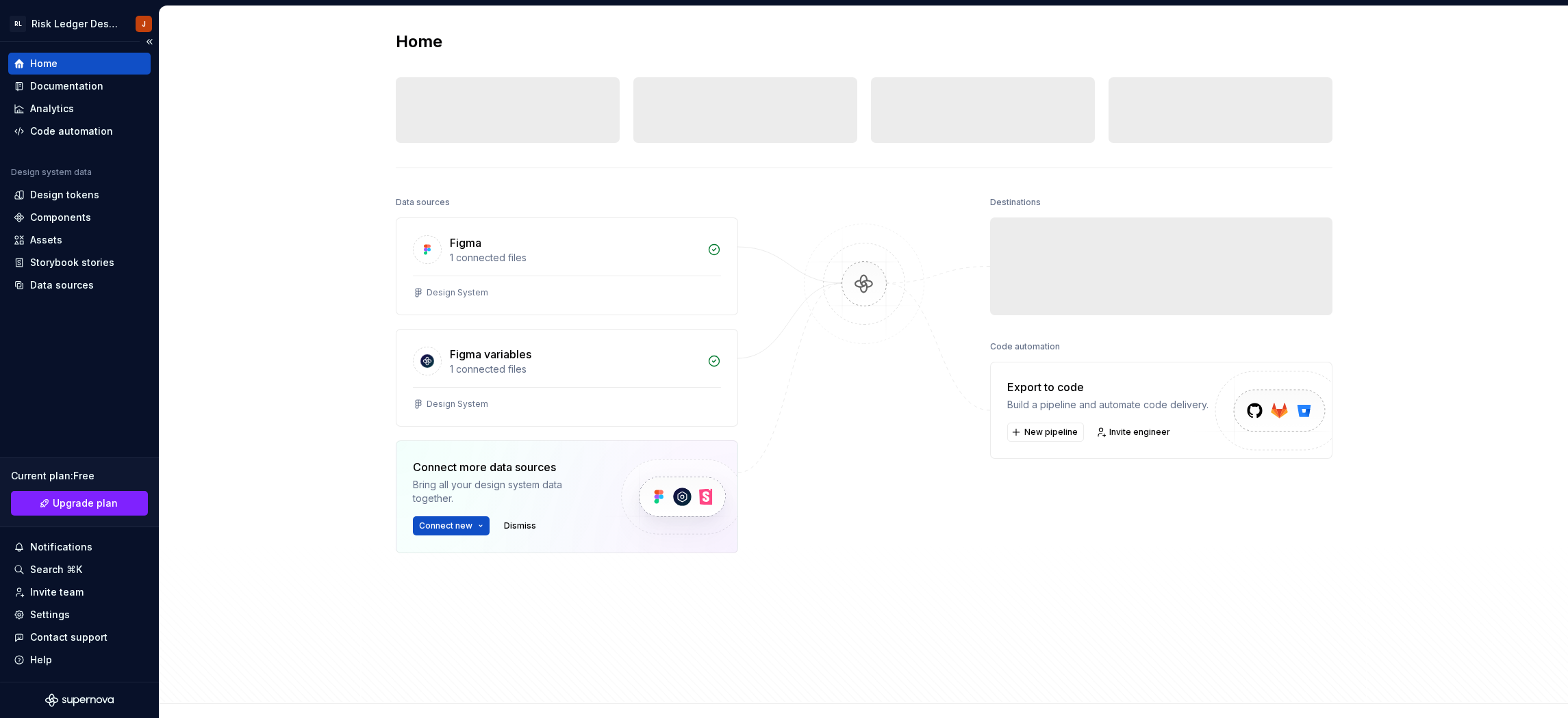
click at [43, 62] on div "Home" at bounding box center [44, 63] width 28 height 14
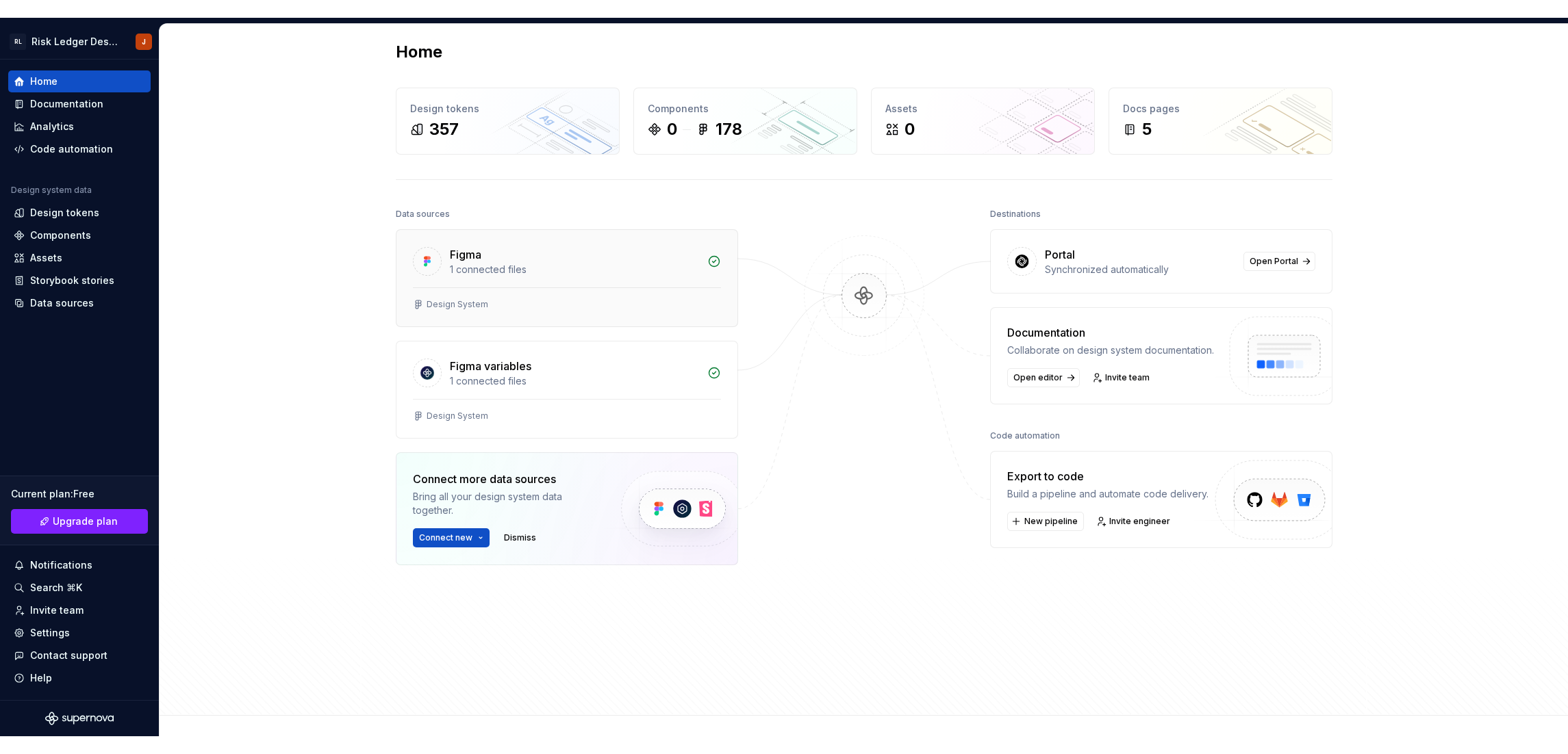
scroll to position [8, 0]
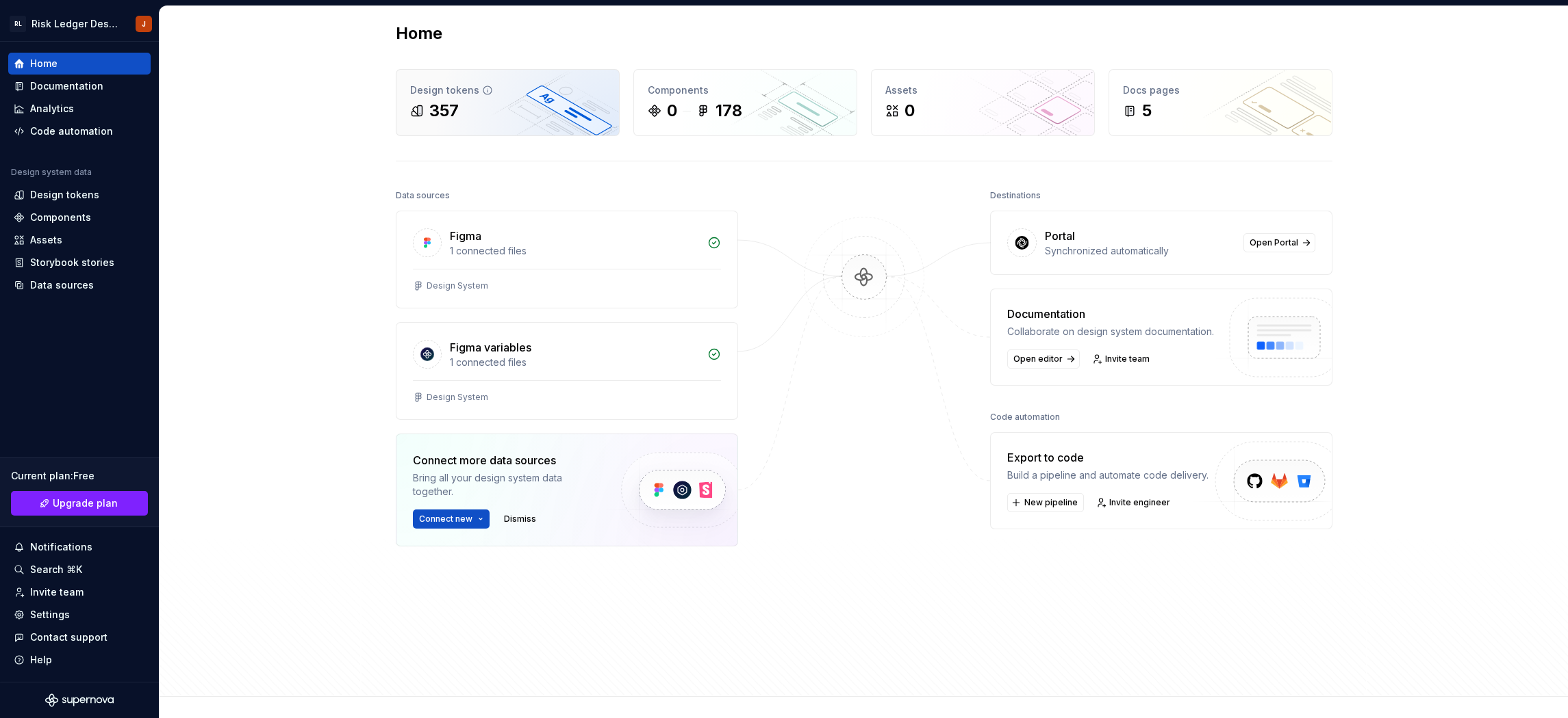
click at [511, 109] on div "357" at bounding box center [508, 111] width 195 height 22
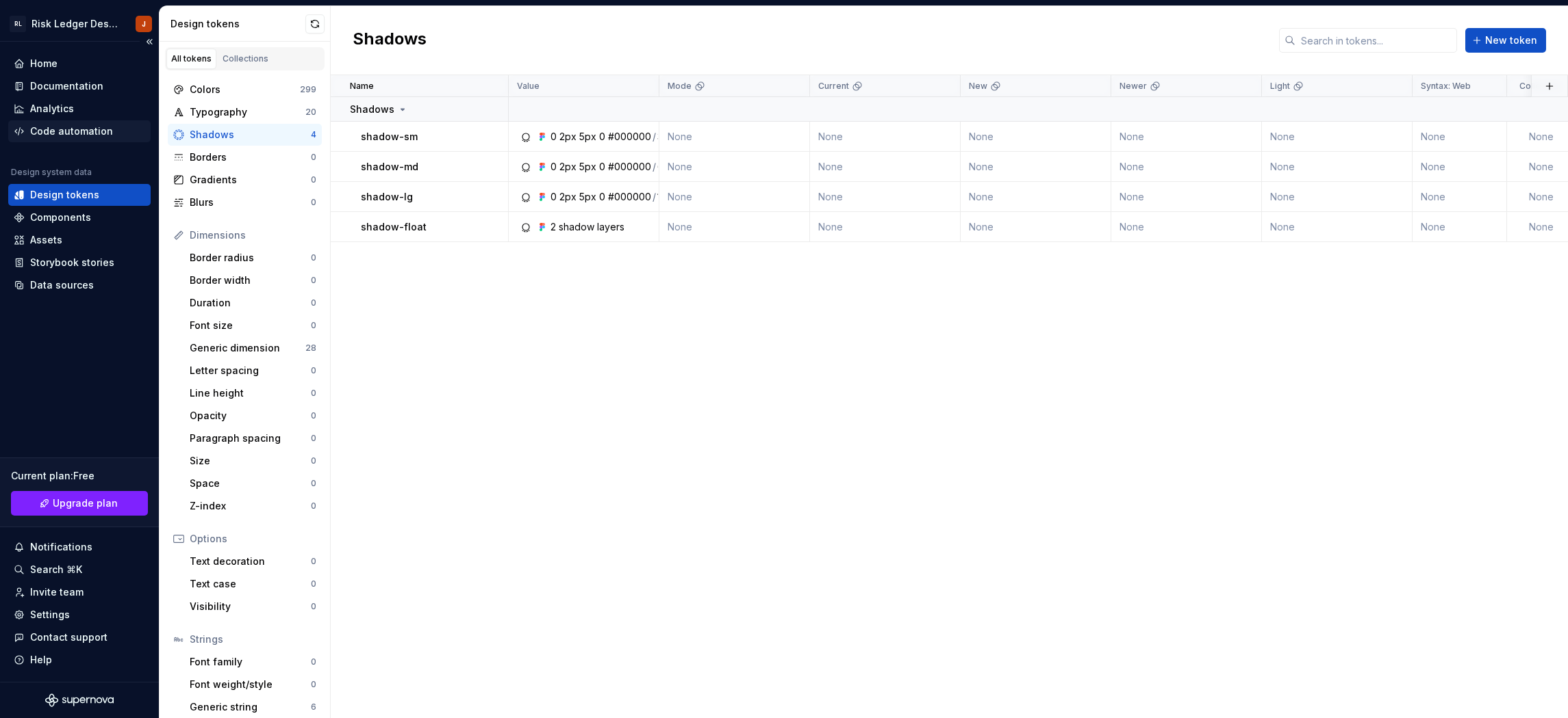
click at [87, 131] on div "Code automation" at bounding box center [72, 131] width 83 height 14
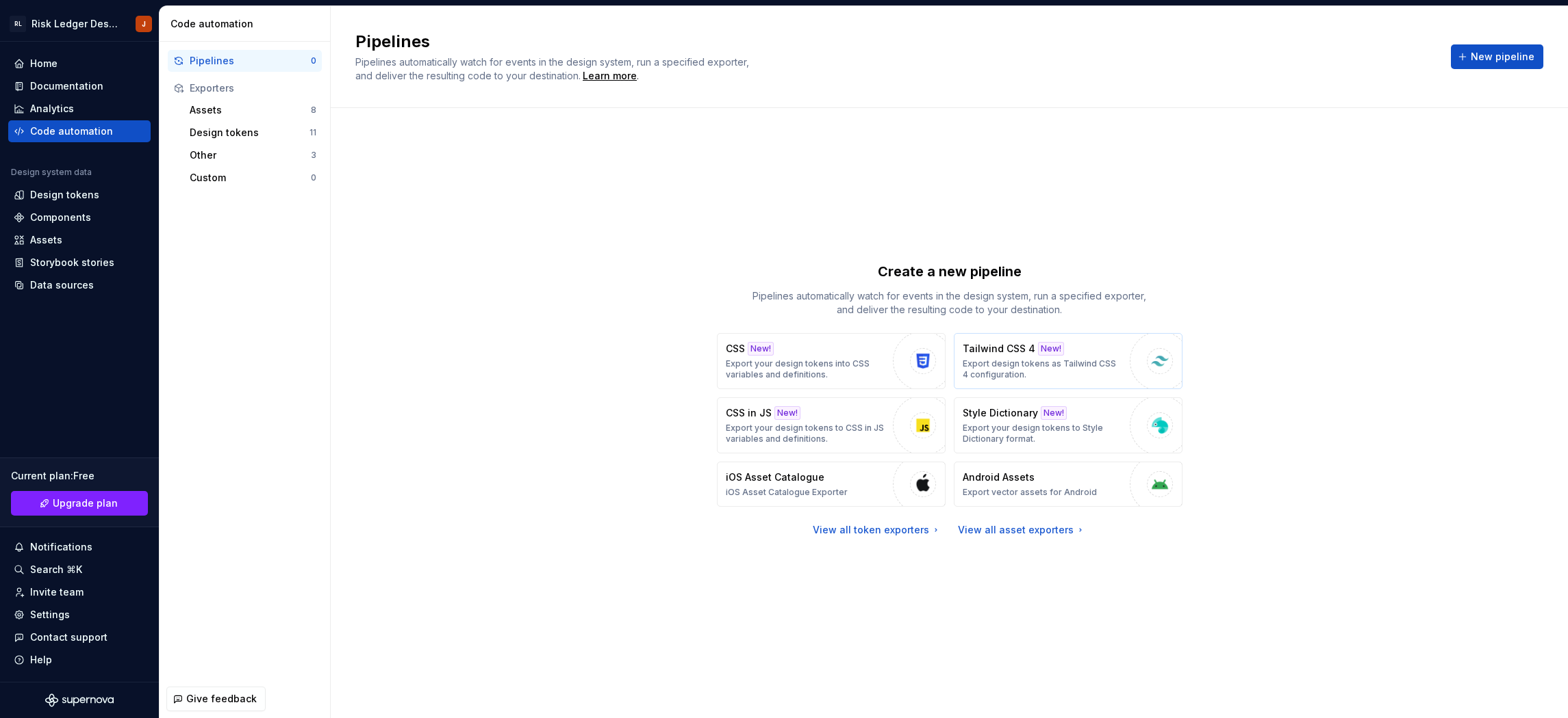
click at [978, 368] on p "Export design tokens as Tailwind CSS 4 configuration." at bounding box center [1042, 369] width 160 height 22
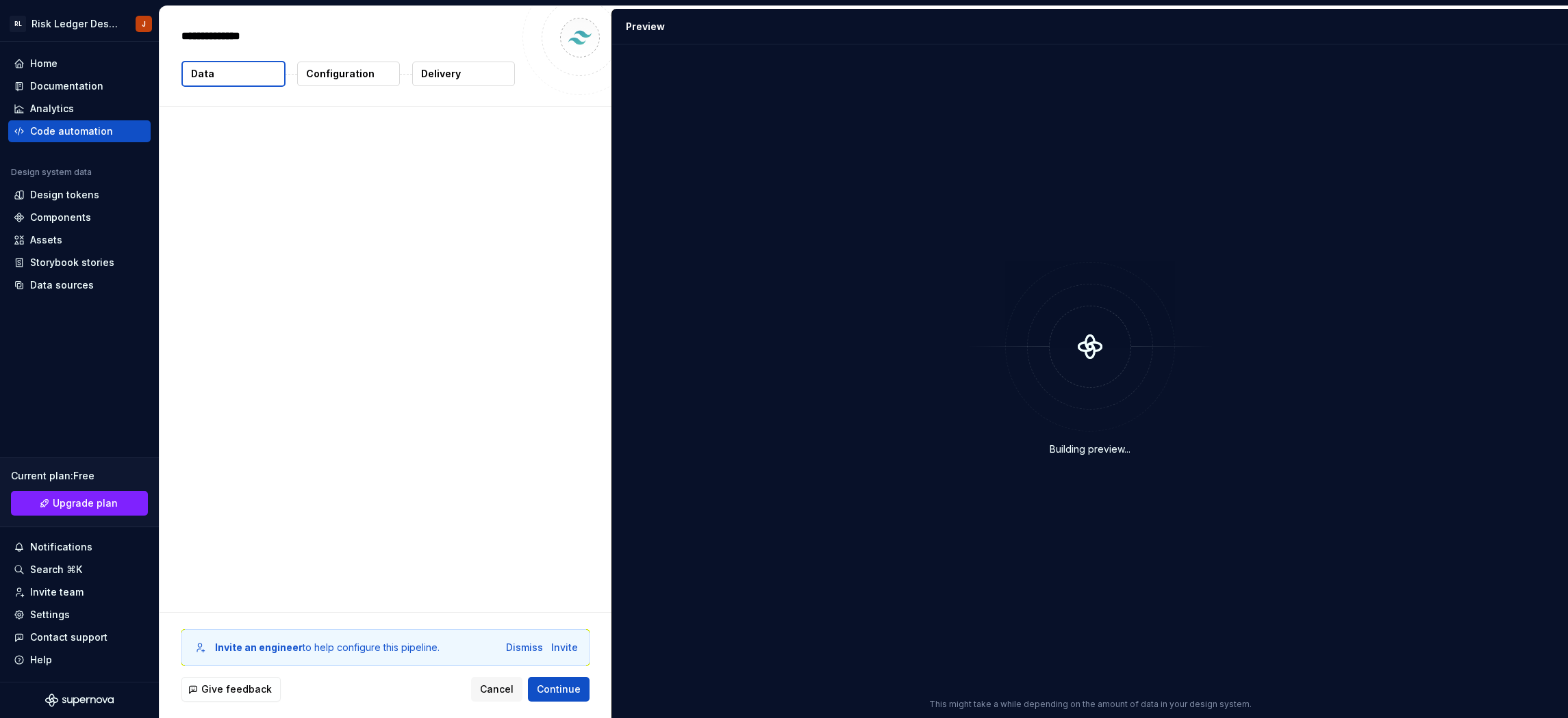
type textarea "*"
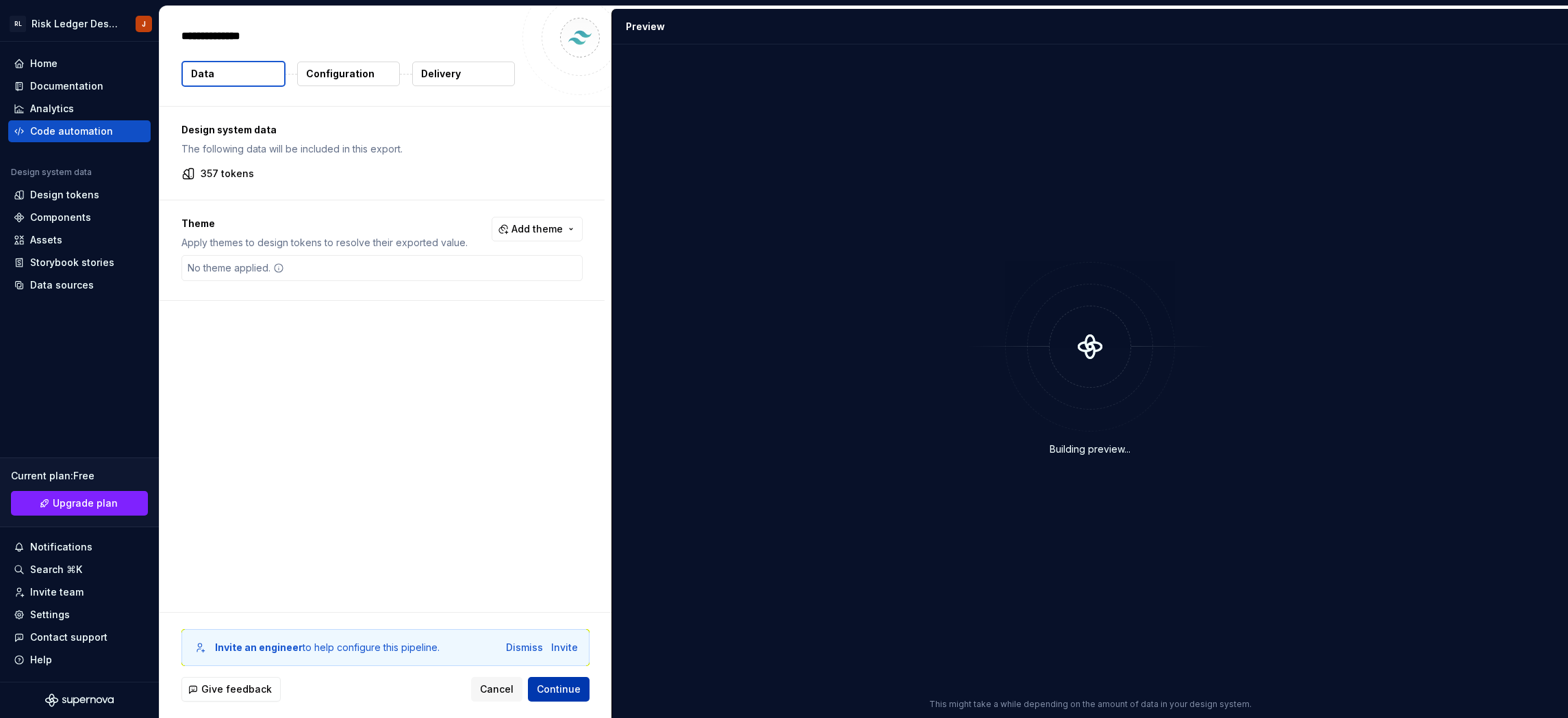
click at [557, 679] on button "Continue" at bounding box center [559, 690] width 62 height 24
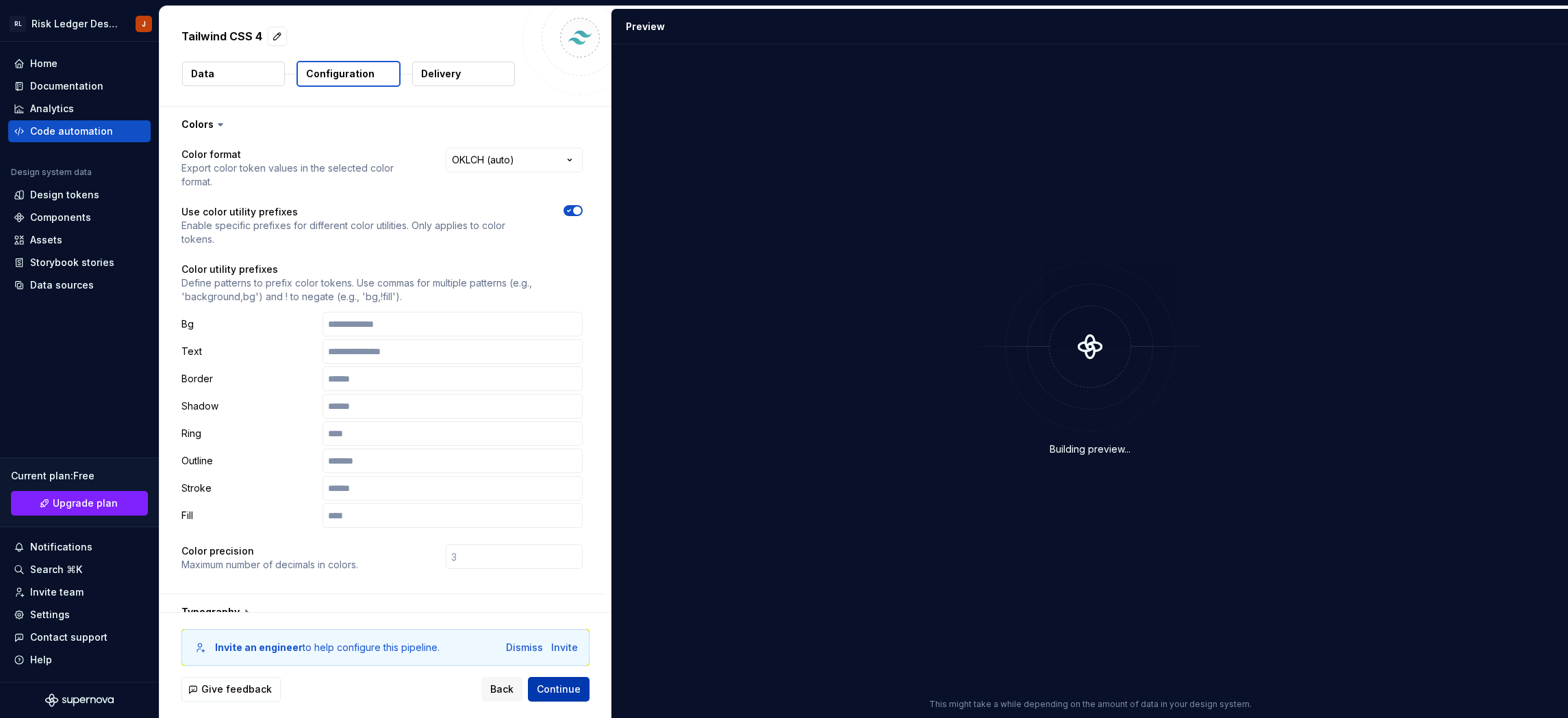
click at [564, 690] on span "Continue" at bounding box center [559, 690] width 44 height 14
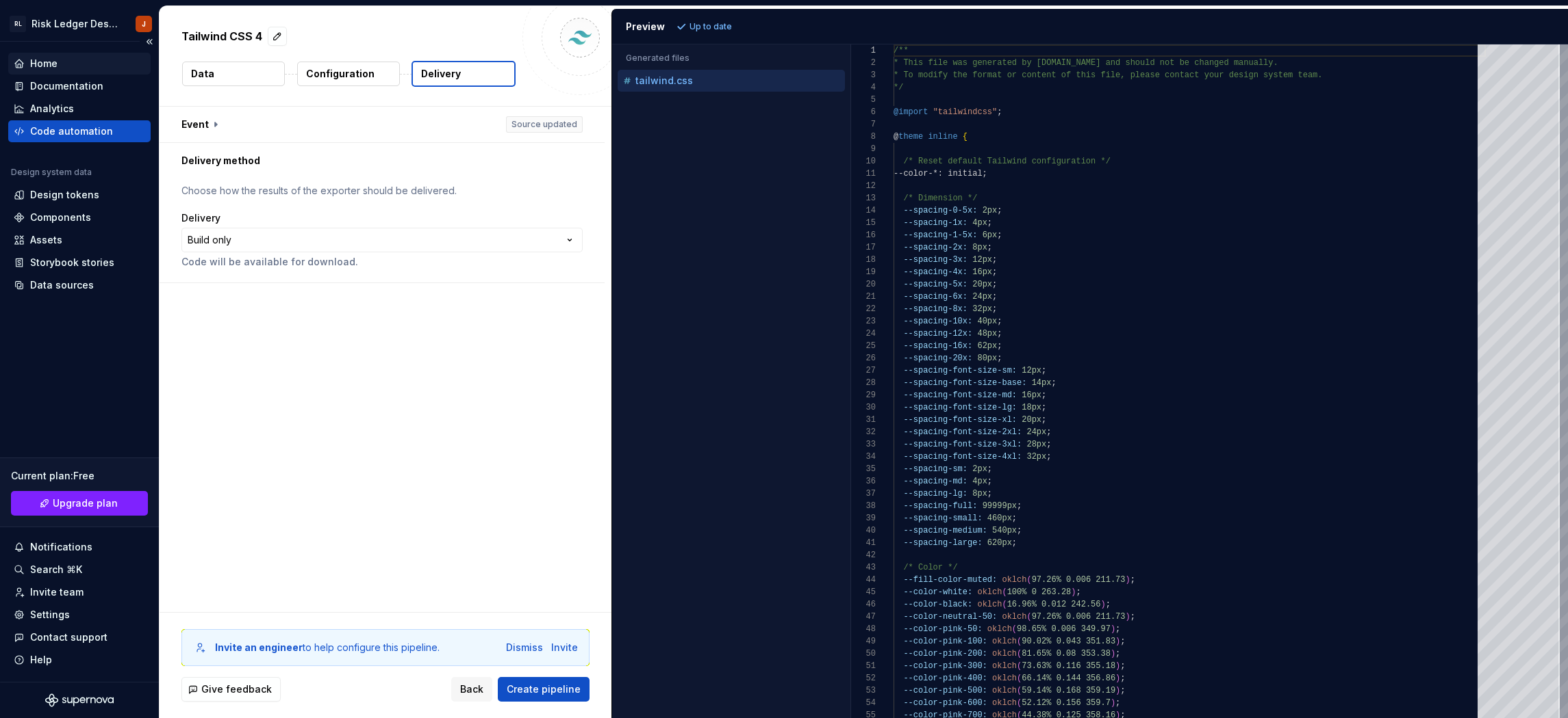
click at [72, 66] on div "Home" at bounding box center [80, 63] width 132 height 14
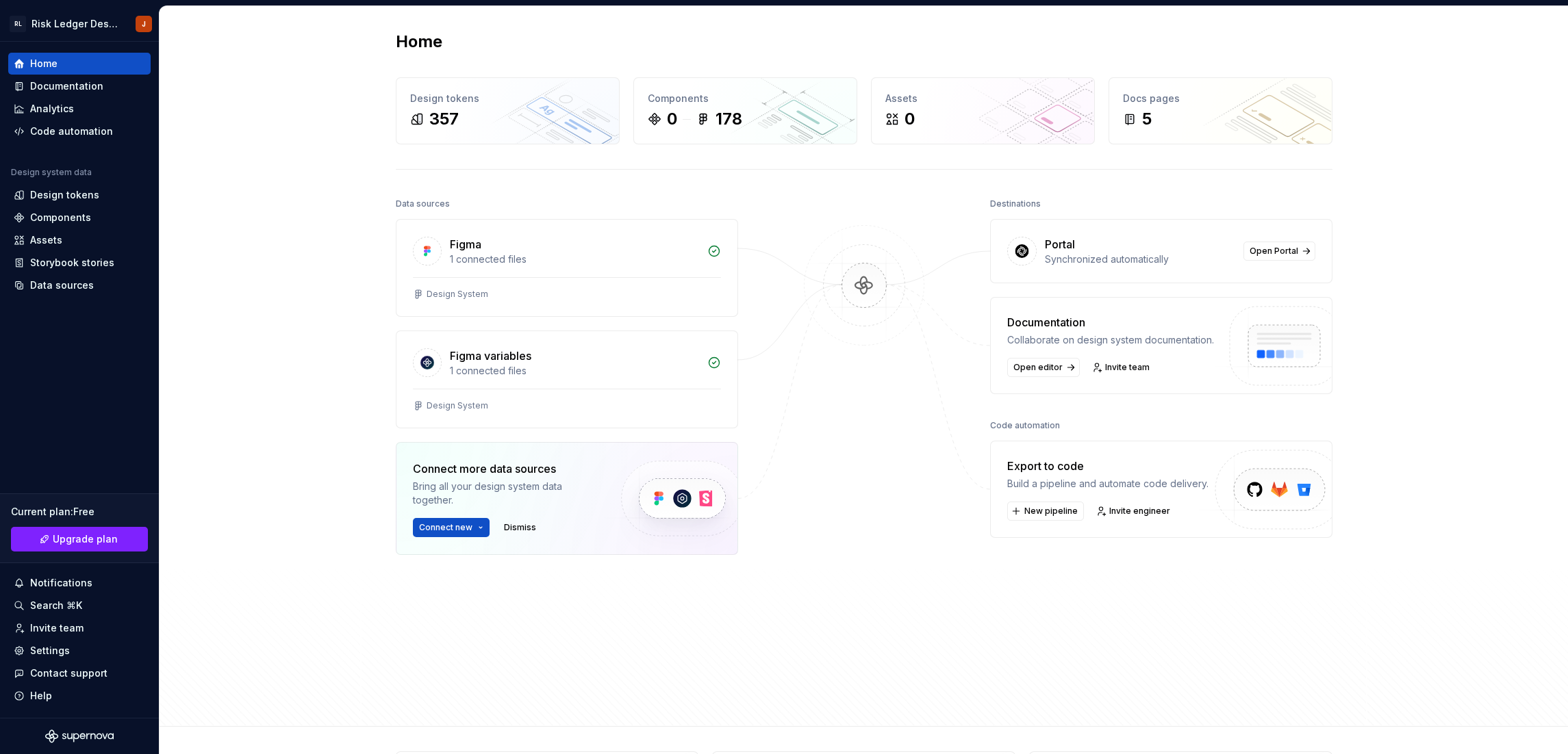
click at [309, 184] on div "Home Design tokens 357 Components 0 178 Assets 0 Docs pages 5 Data sources Figm…" at bounding box center [863, 367] width 1409 height 721
click at [83, 244] on div "Assets" at bounding box center [80, 240] width 132 height 14
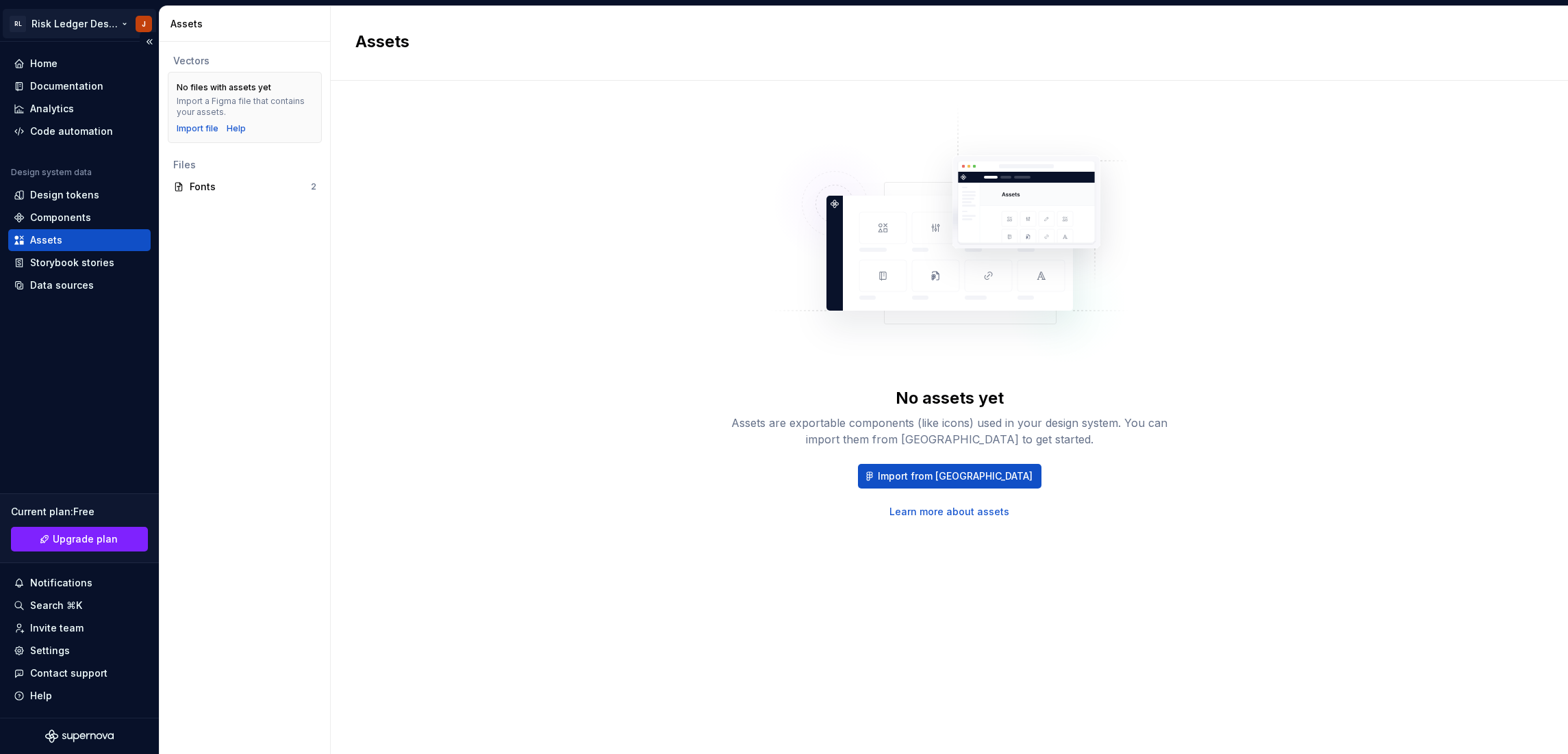
click at [68, 24] on html "RL Risk Ledger Design System J Home Documentation Analytics Code automation Des…" at bounding box center [784, 377] width 1568 height 754
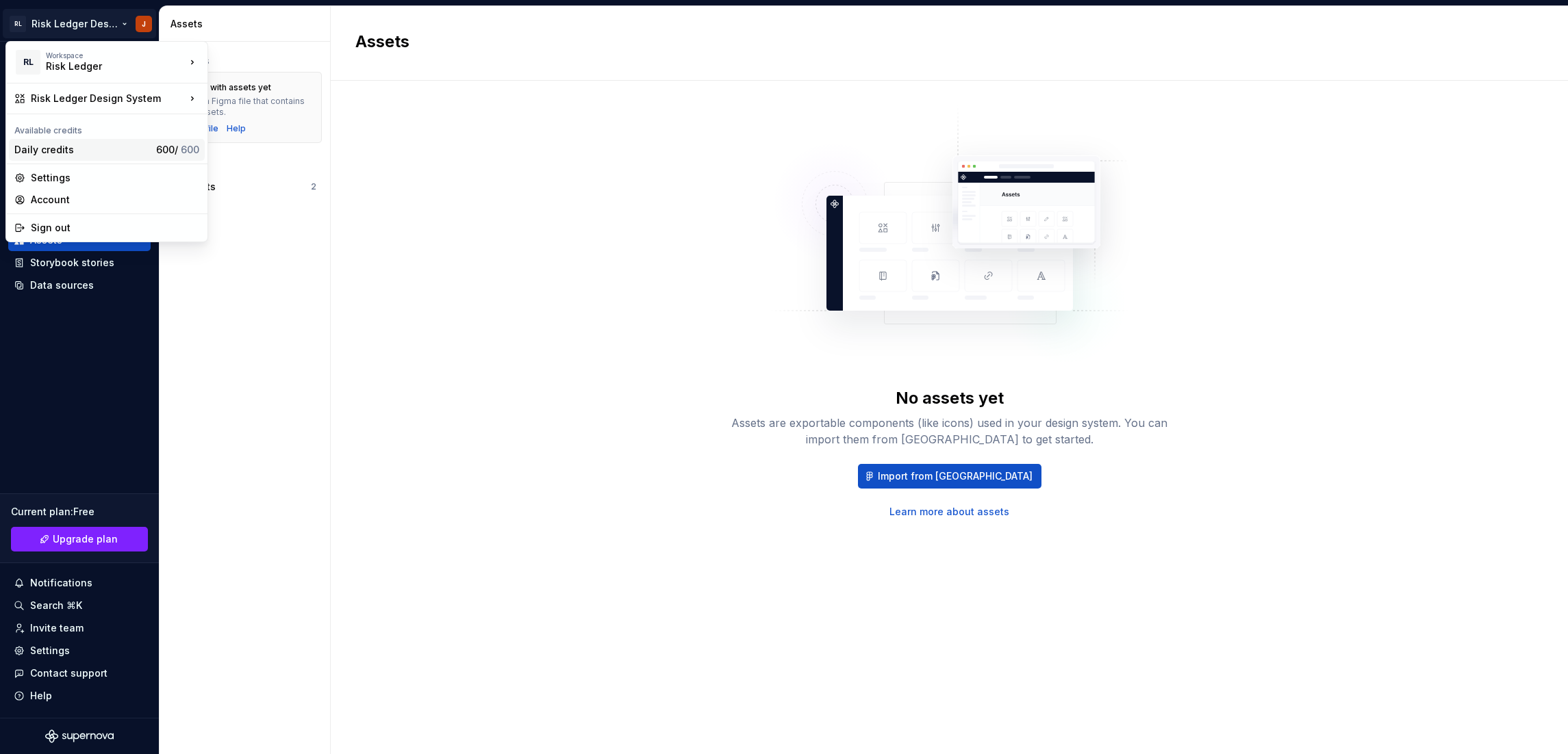
click at [127, 153] on div "Daily credits" at bounding box center [82, 150] width 136 height 14
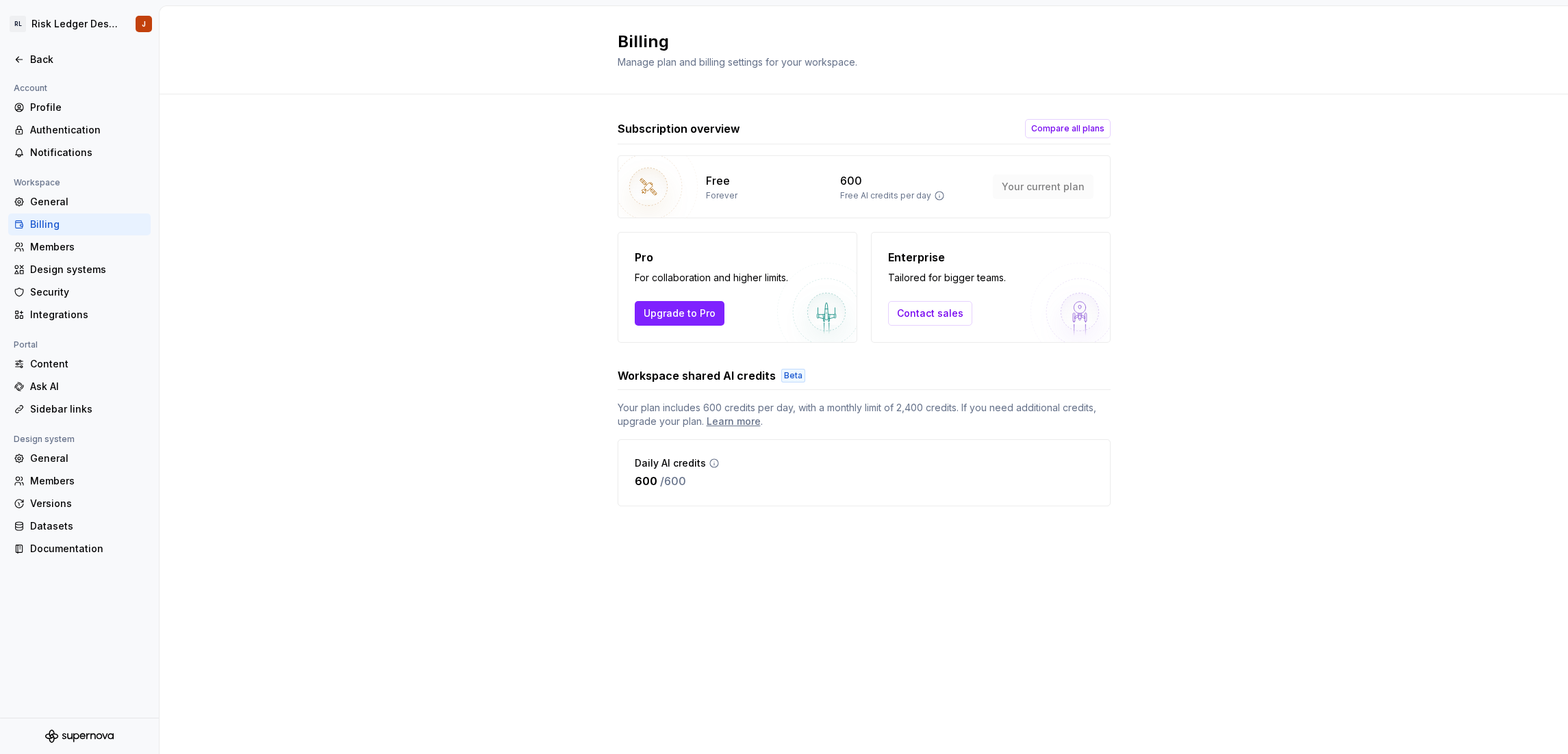
click at [598, 369] on div "Subscription overview Compare all plans Free Forever 600 Free AI credits per da…" at bounding box center [863, 326] width 1409 height 464
click at [770, 261] on p "Pro" at bounding box center [711, 257] width 153 height 16
click at [75, 271] on div "Design systems" at bounding box center [87, 269] width 115 height 14
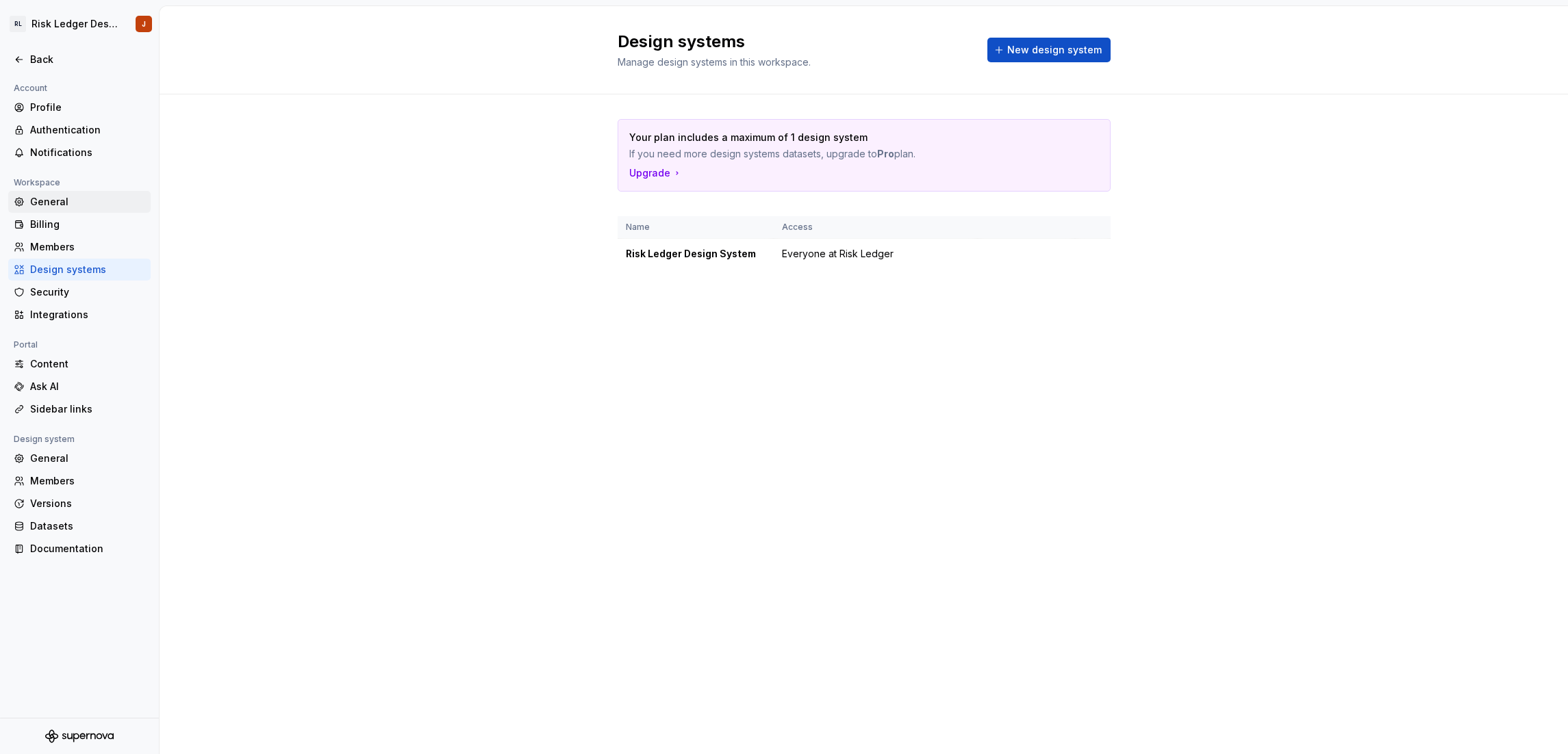
click at [70, 202] on div "General" at bounding box center [87, 202] width 115 height 14
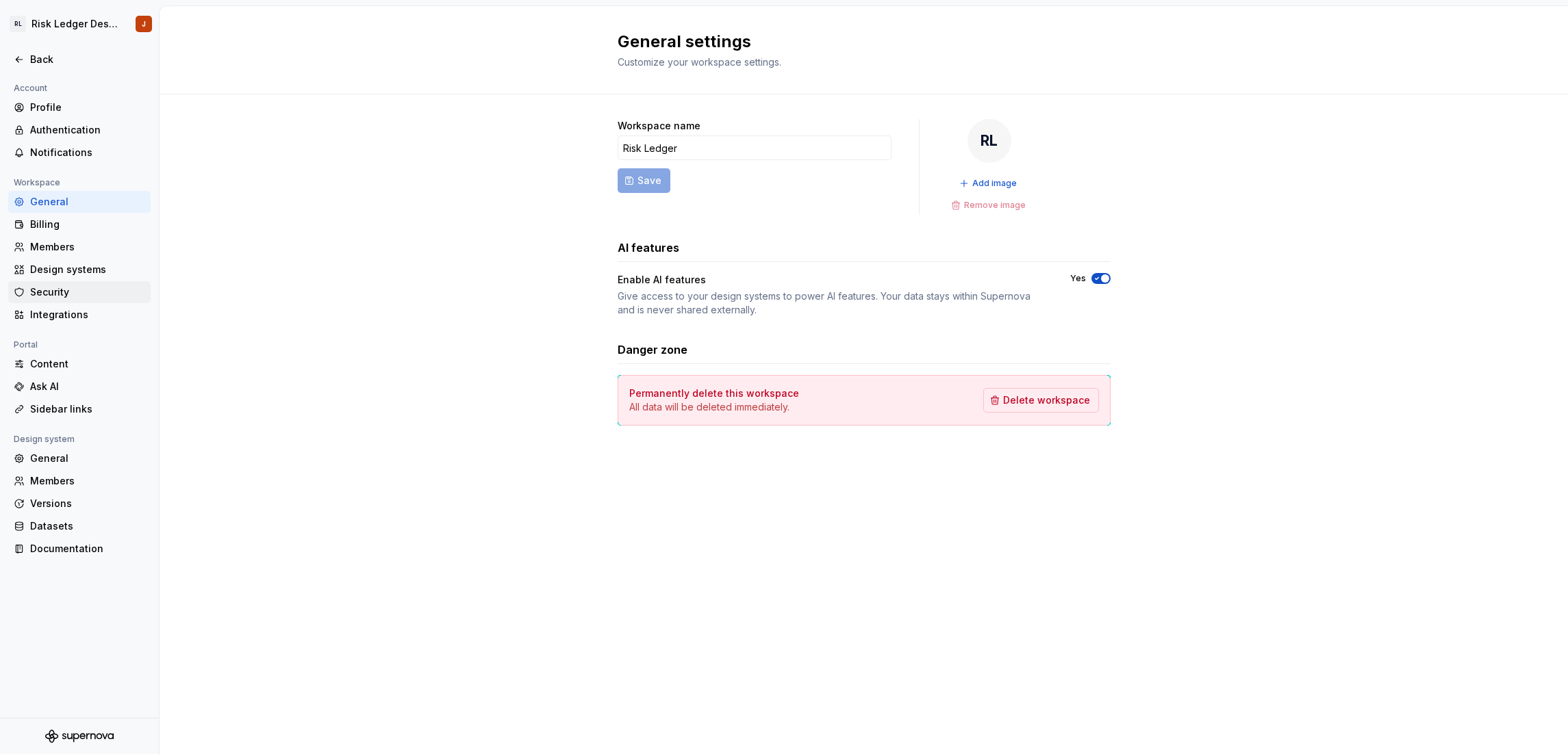
click at [67, 298] on div "Security" at bounding box center [87, 292] width 115 height 14
click at [63, 314] on div "Integrations" at bounding box center [87, 315] width 115 height 14
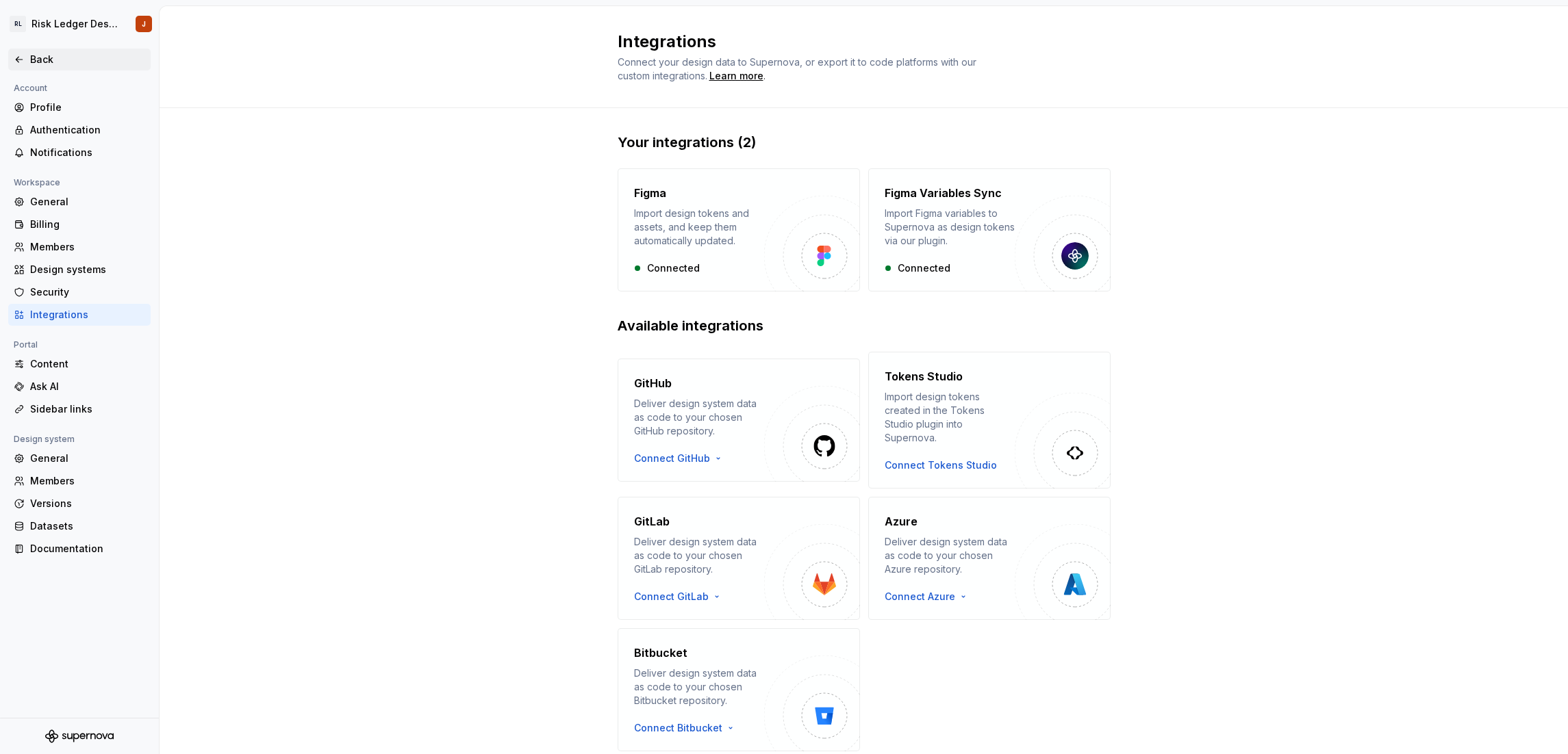
click at [38, 54] on div "Back" at bounding box center [87, 59] width 115 height 14
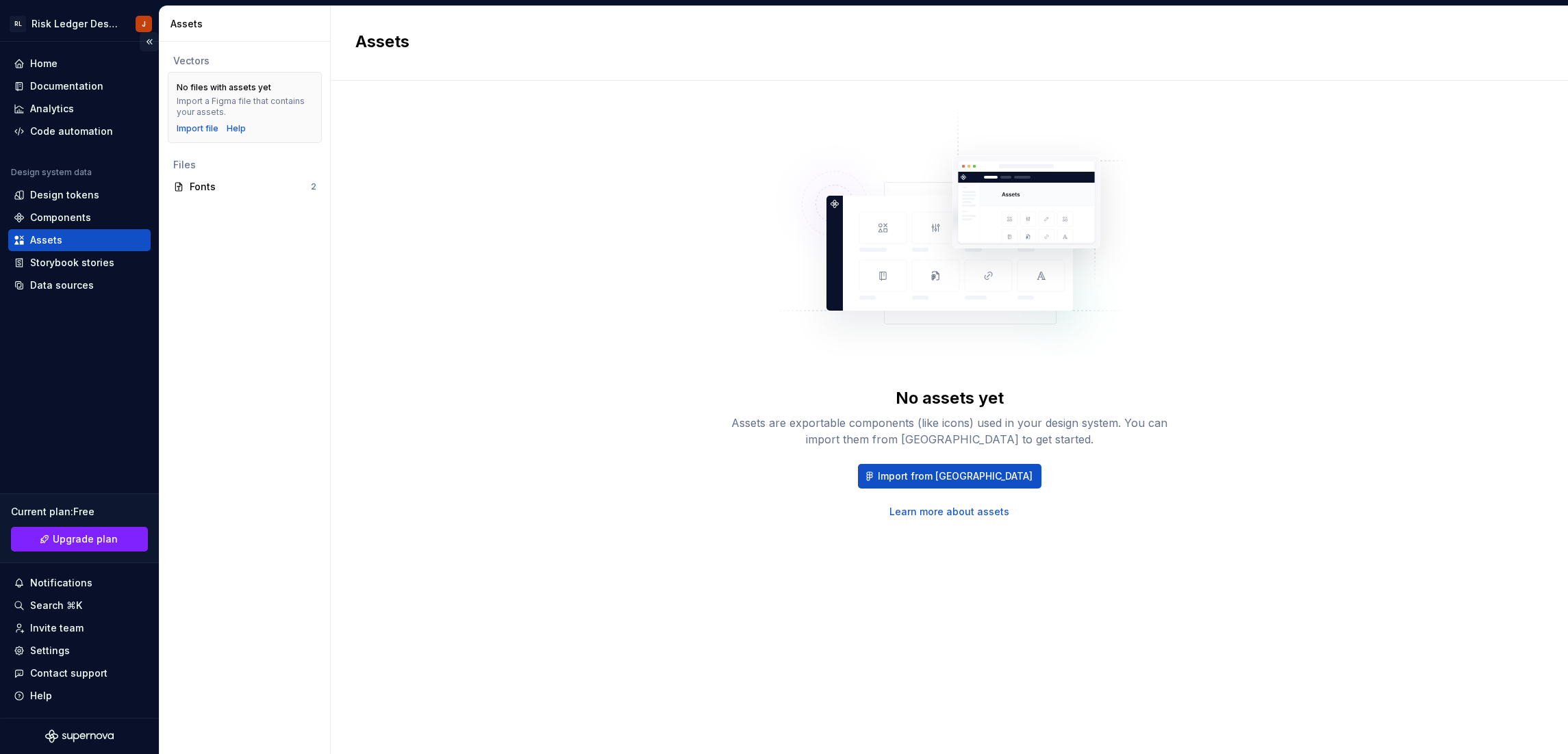
click at [149, 38] on button "Collapse sidebar" at bounding box center [150, 42] width 20 height 20
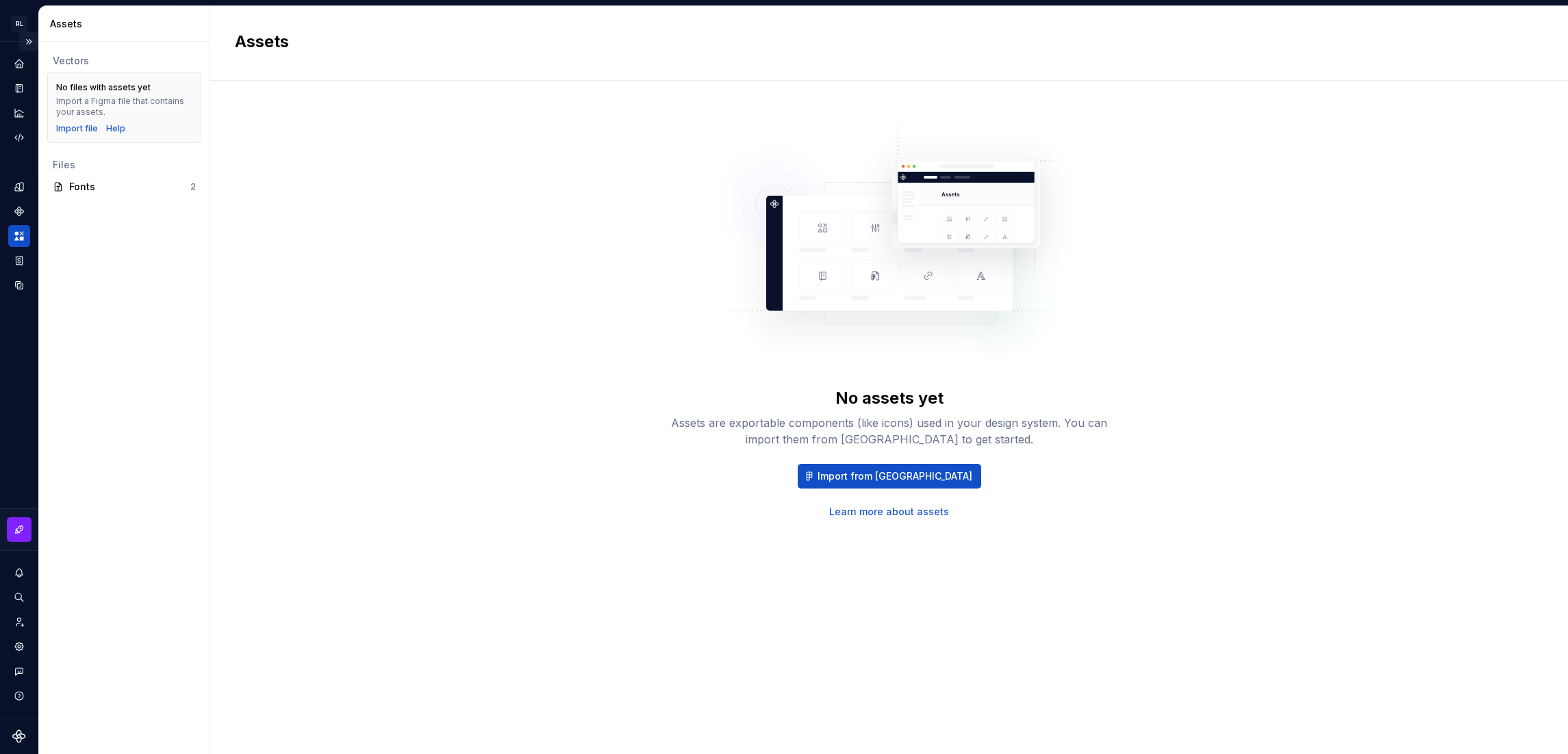
click at [33, 43] on button "Expand sidebar" at bounding box center [29, 42] width 20 height 20
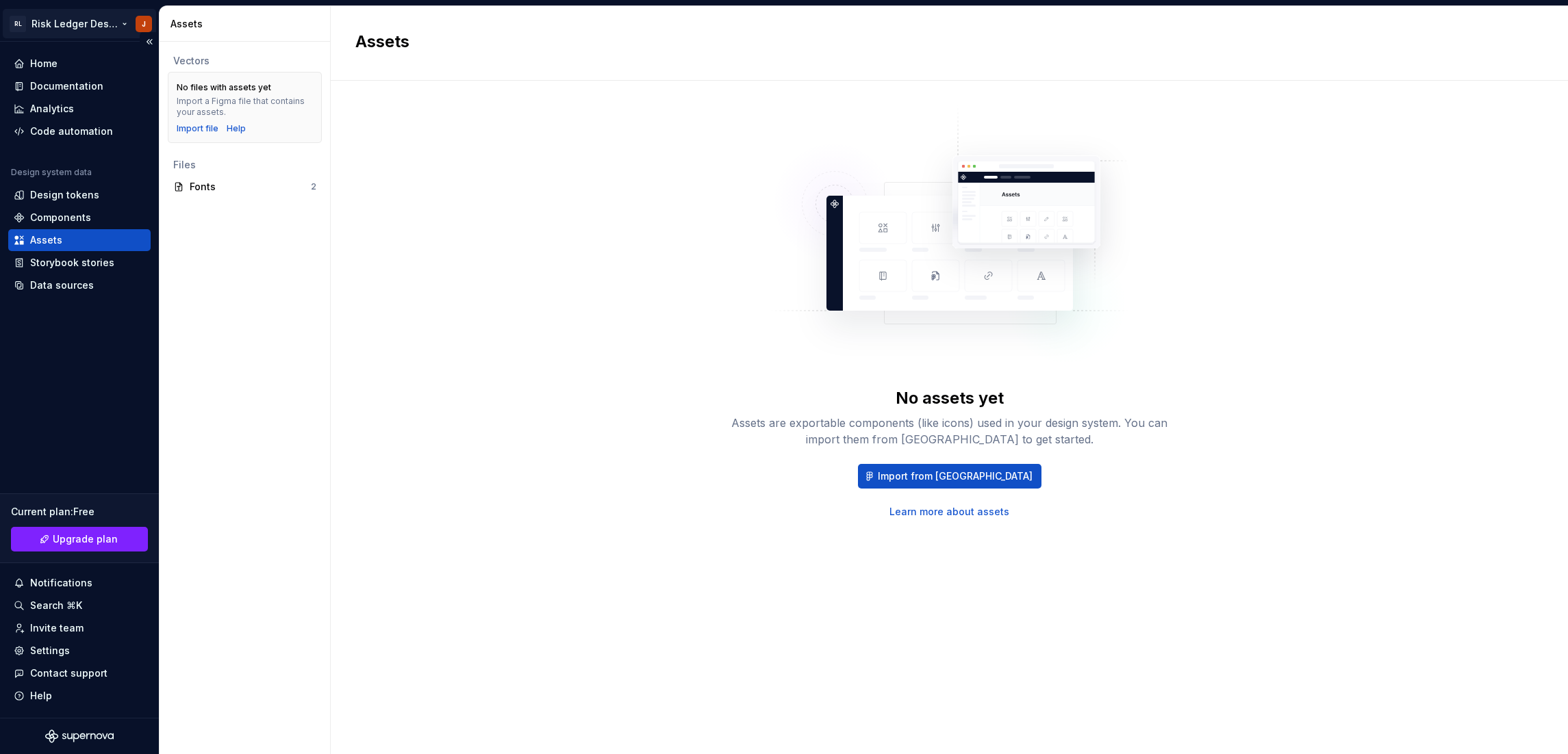
click at [124, 24] on html "RL Risk Ledger Design System J Home Documentation Analytics Code automation Des…" at bounding box center [784, 377] width 1568 height 754
